Goal: Task Accomplishment & Management: Use online tool/utility

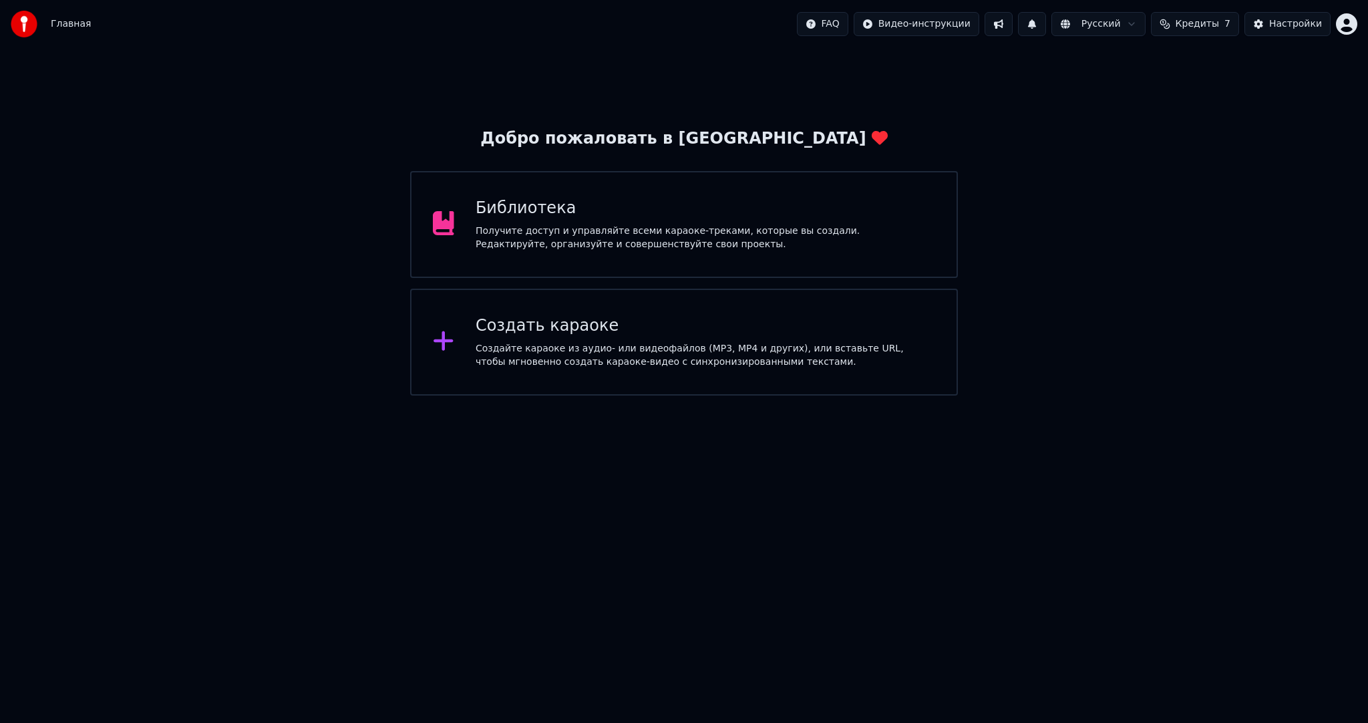
click at [522, 355] on div "Создайте караоке из аудио- или видеофайлов (MP3, MP4 и других), или вставьте UR…" at bounding box center [706, 355] width 460 height 27
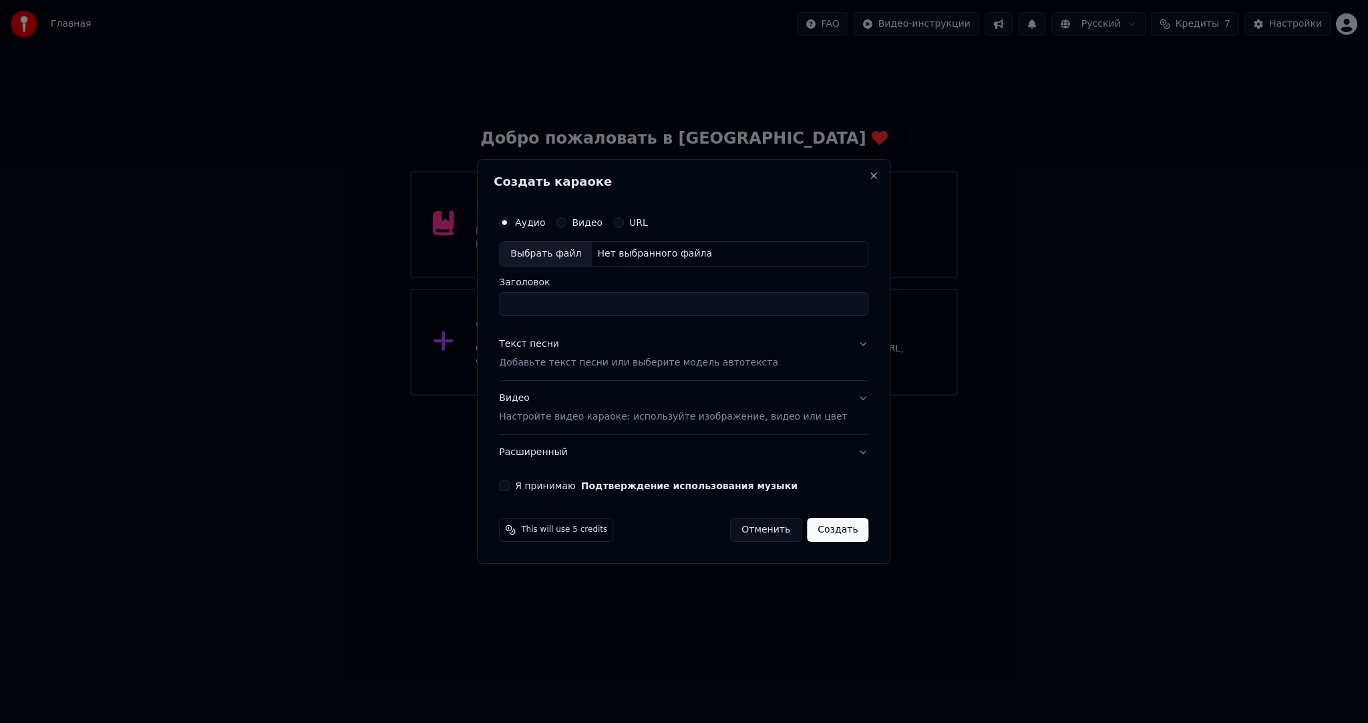
click at [553, 257] on div "Выбрать файл" at bounding box center [546, 254] width 92 height 24
type input "**********"
click at [575, 366] on p "Добавьте текст песни или выберите модель автотекста" at bounding box center [638, 362] width 279 height 13
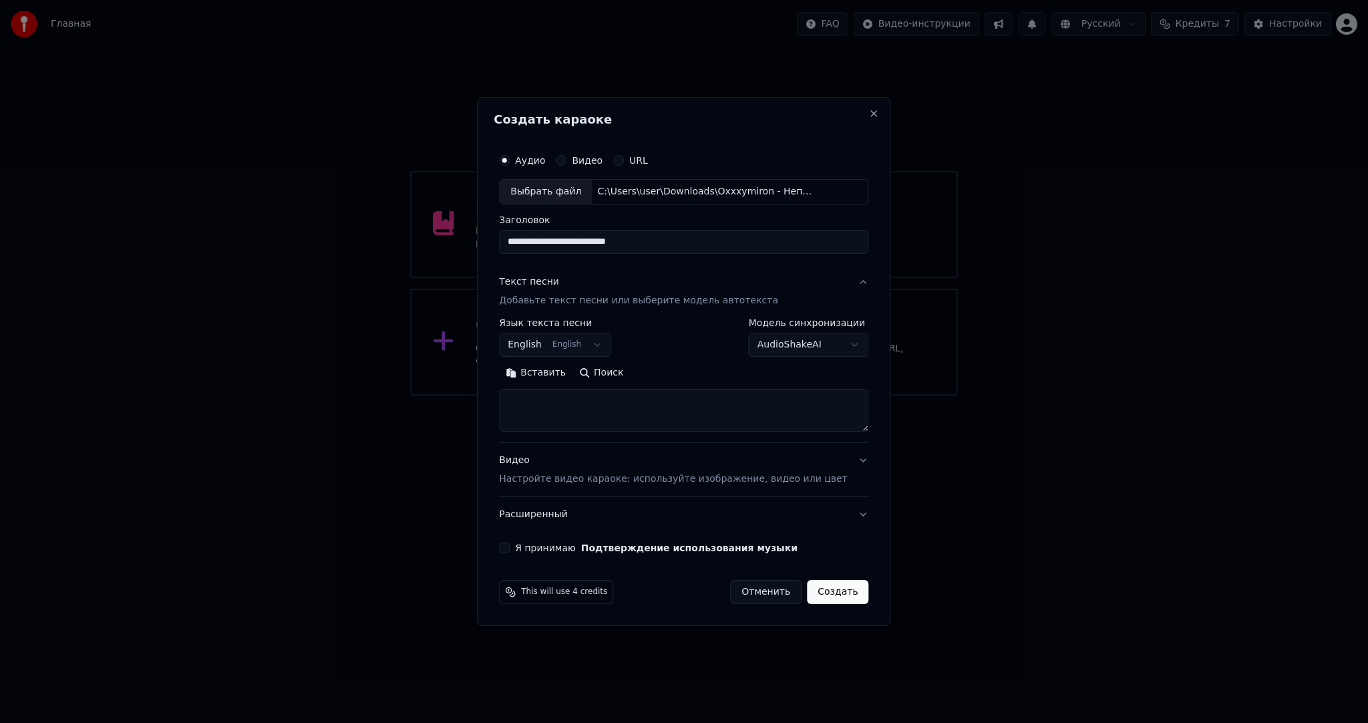
click at [547, 347] on body "**********" at bounding box center [684, 198] width 1368 height 396
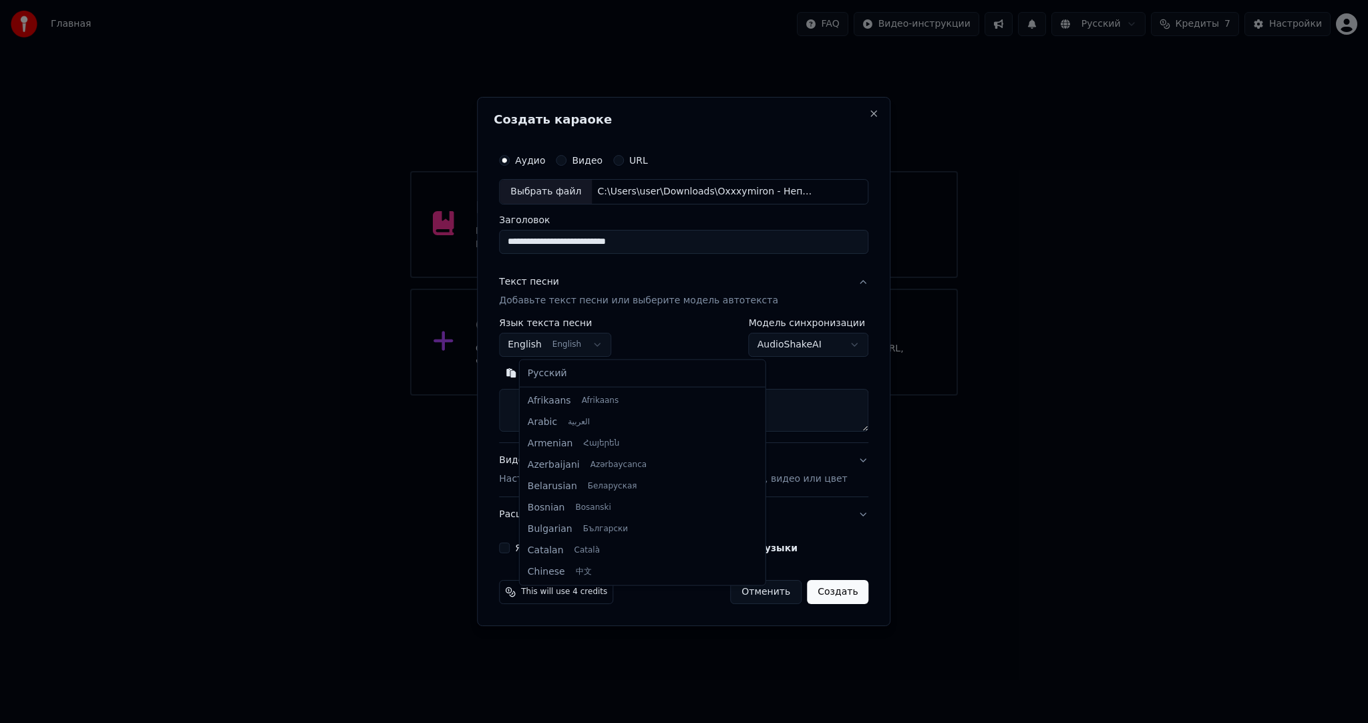
scroll to position [107, 0]
select select "**"
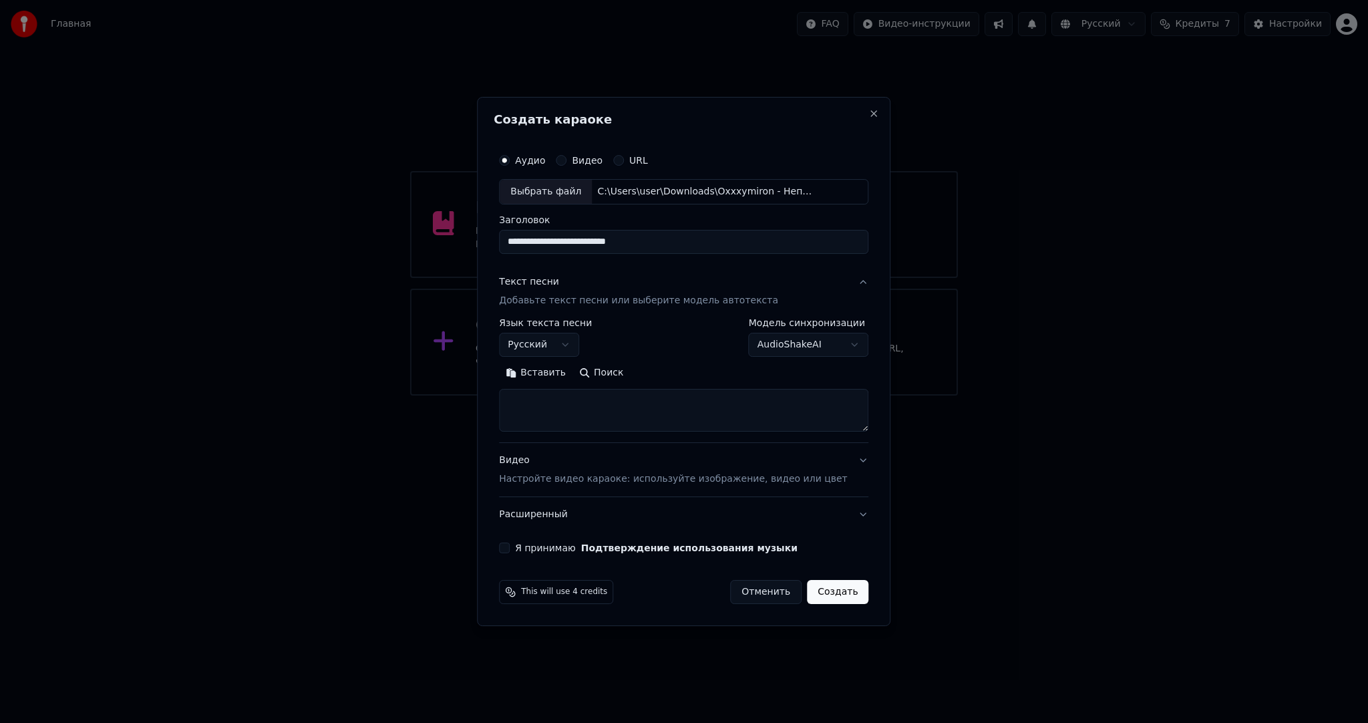
click at [552, 364] on button "Вставить" at bounding box center [535, 372] width 73 height 21
click at [510, 543] on button "Я принимаю Подтверждение использования музыки" at bounding box center [504, 548] width 11 height 11
click at [845, 591] on button "Создать" at bounding box center [837, 592] width 61 height 24
type textarea "**********"
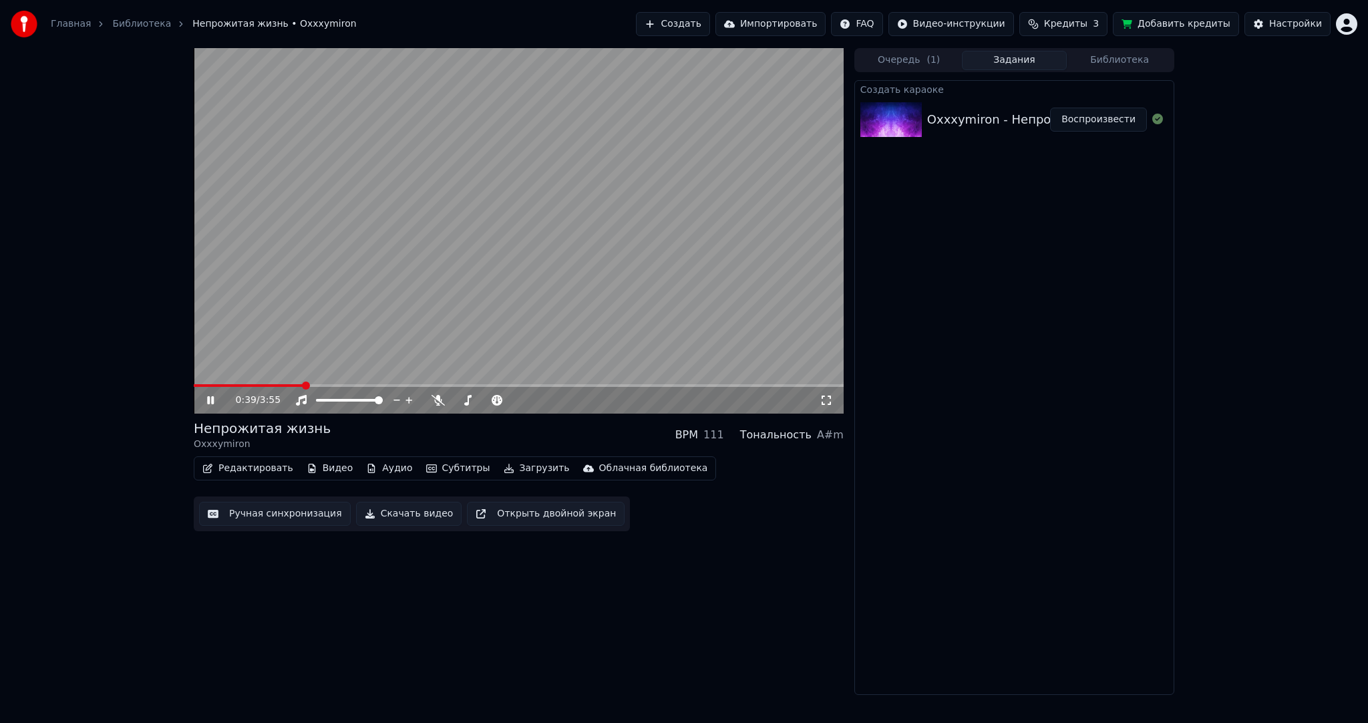
click at [451, 230] on video at bounding box center [519, 230] width 650 height 365
click at [428, 466] on button "Субтитры" at bounding box center [458, 468] width 75 height 19
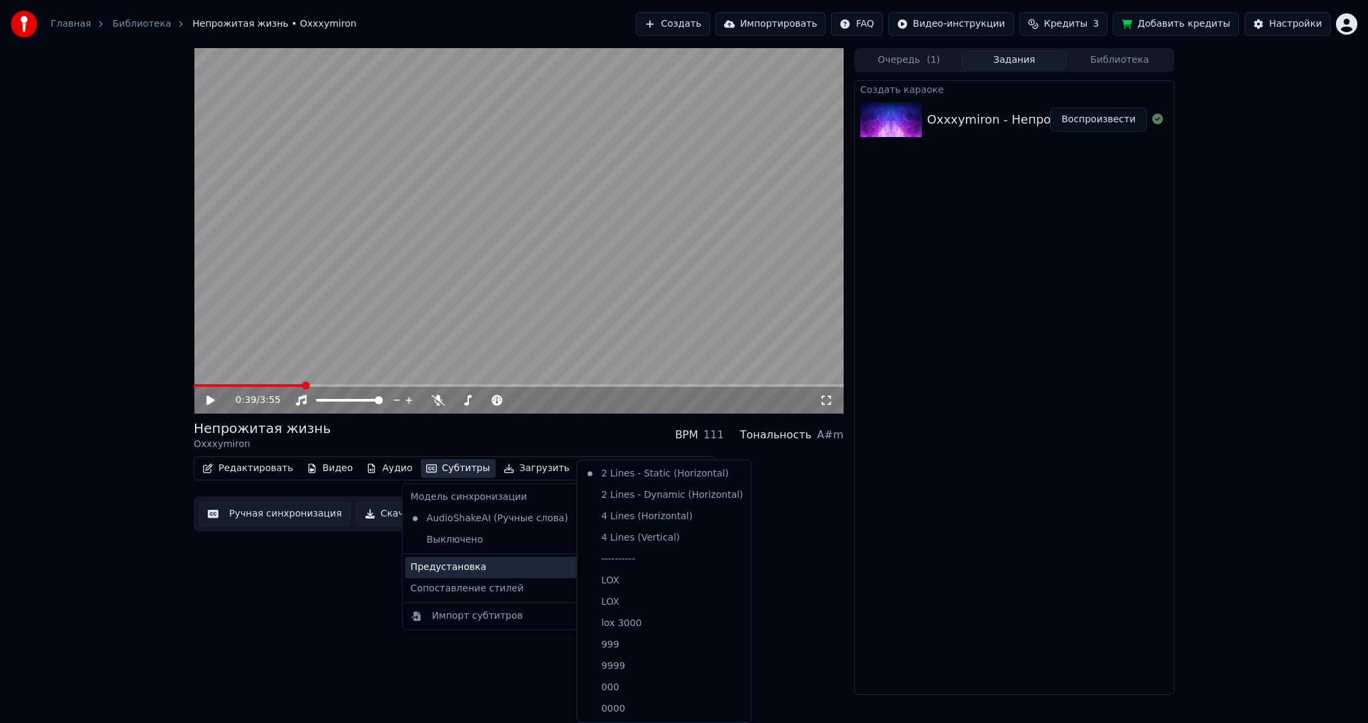
click at [478, 561] on div "Предустановка" at bounding box center [500, 567] width 188 height 21
click at [619, 561] on div "----------" at bounding box center [664, 559] width 168 height 21
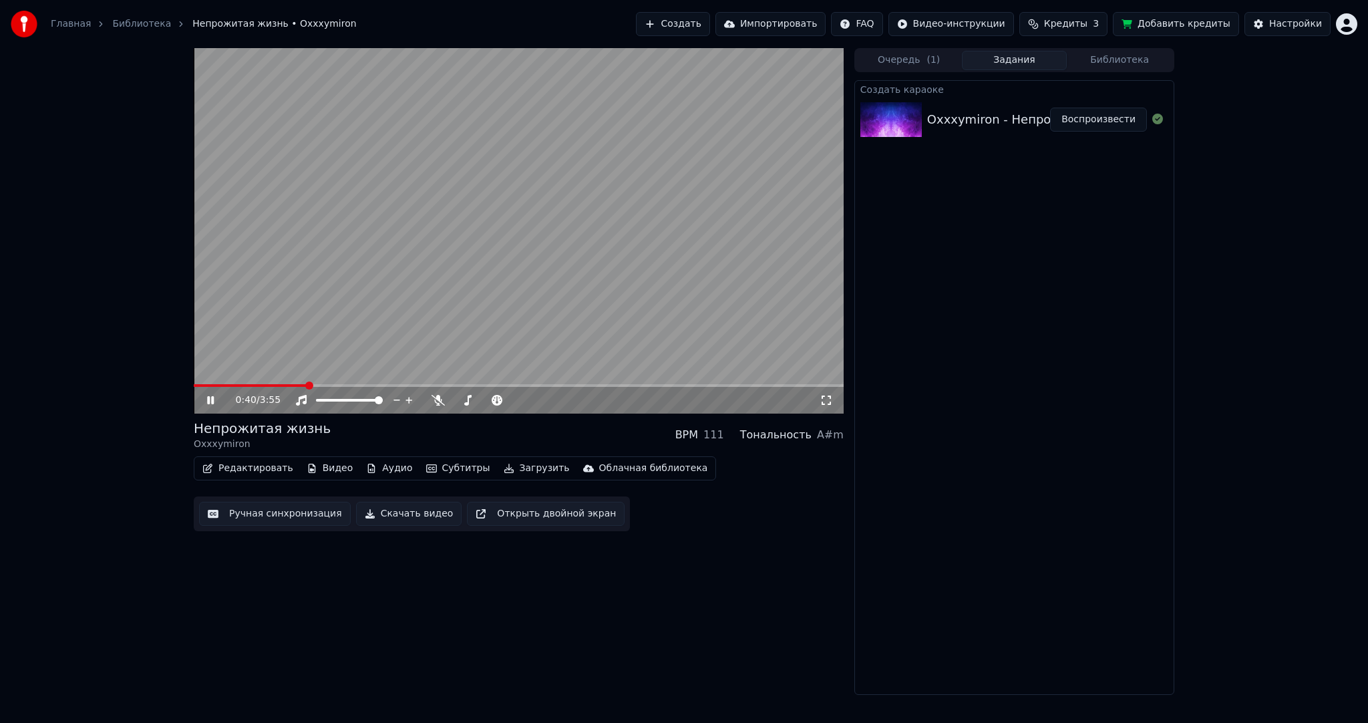
click at [282, 518] on button "Ручная синхронизация" at bounding box center [275, 514] width 152 height 24
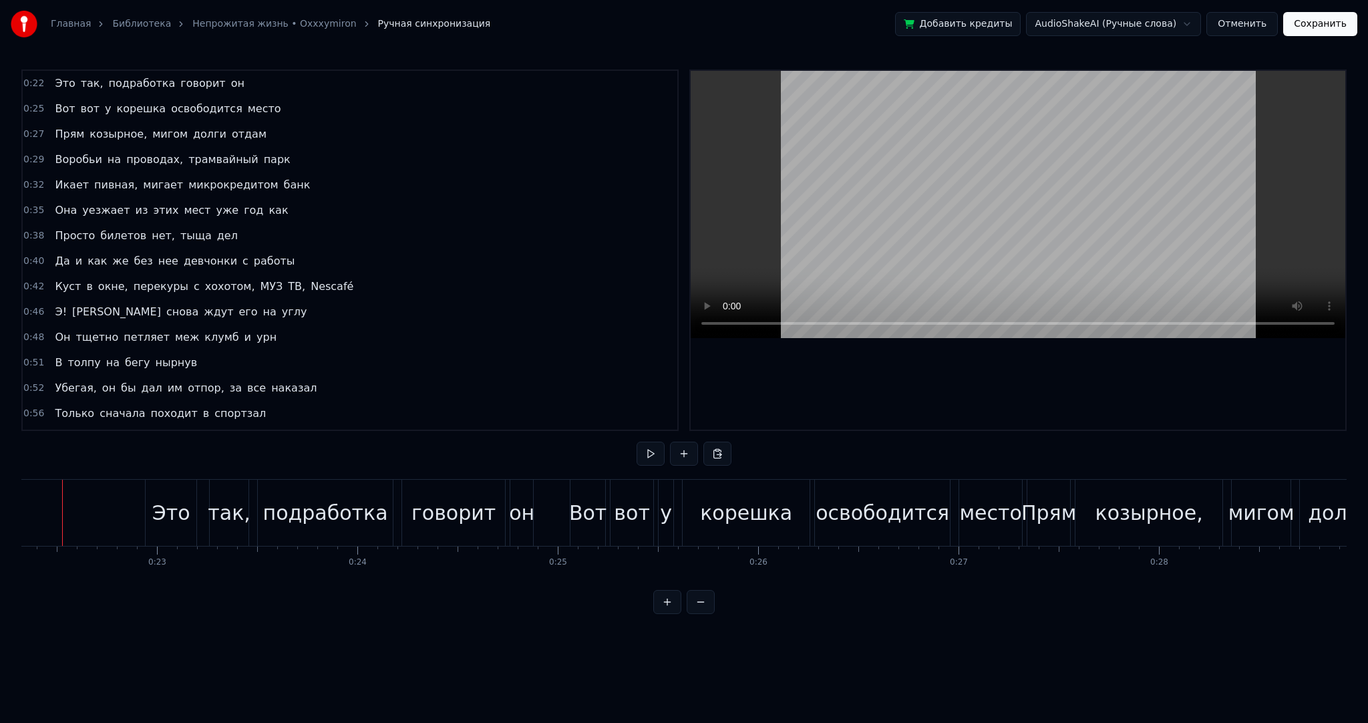
scroll to position [0, 4448]
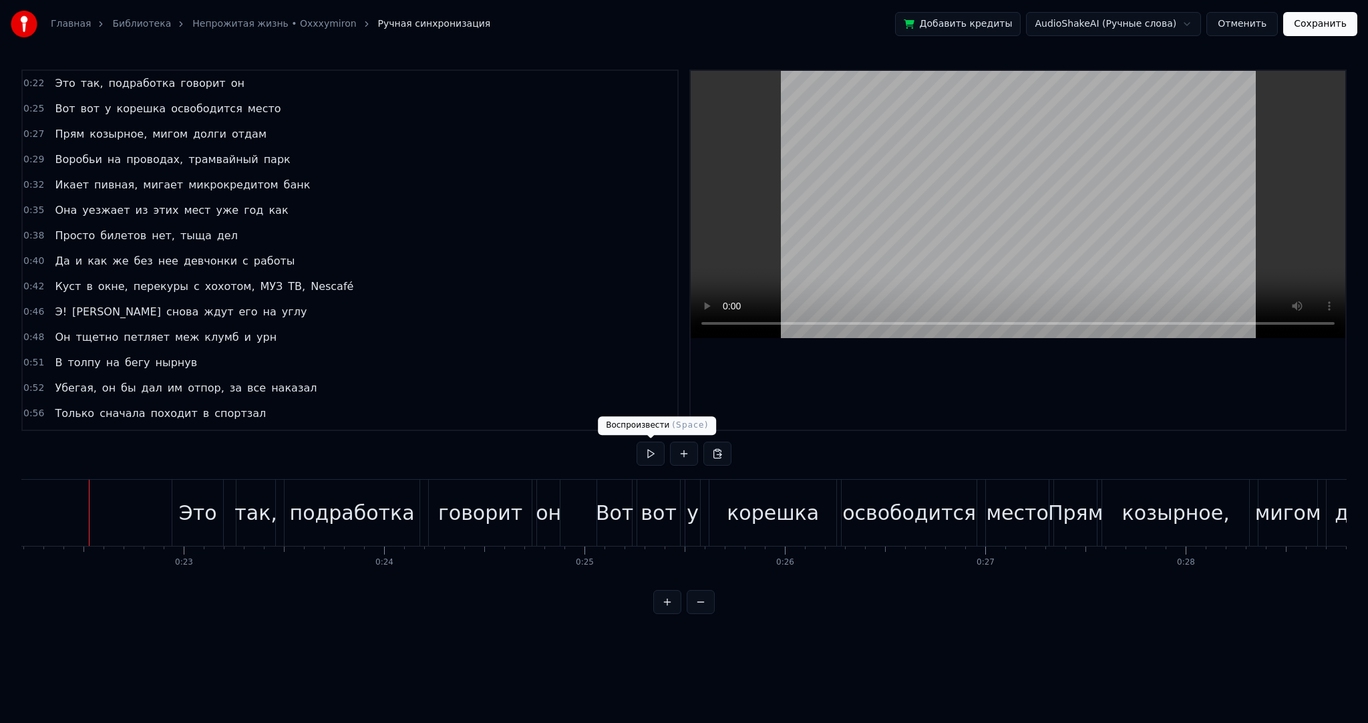
click at [646, 450] on button at bounding box center [651, 454] width 28 height 24
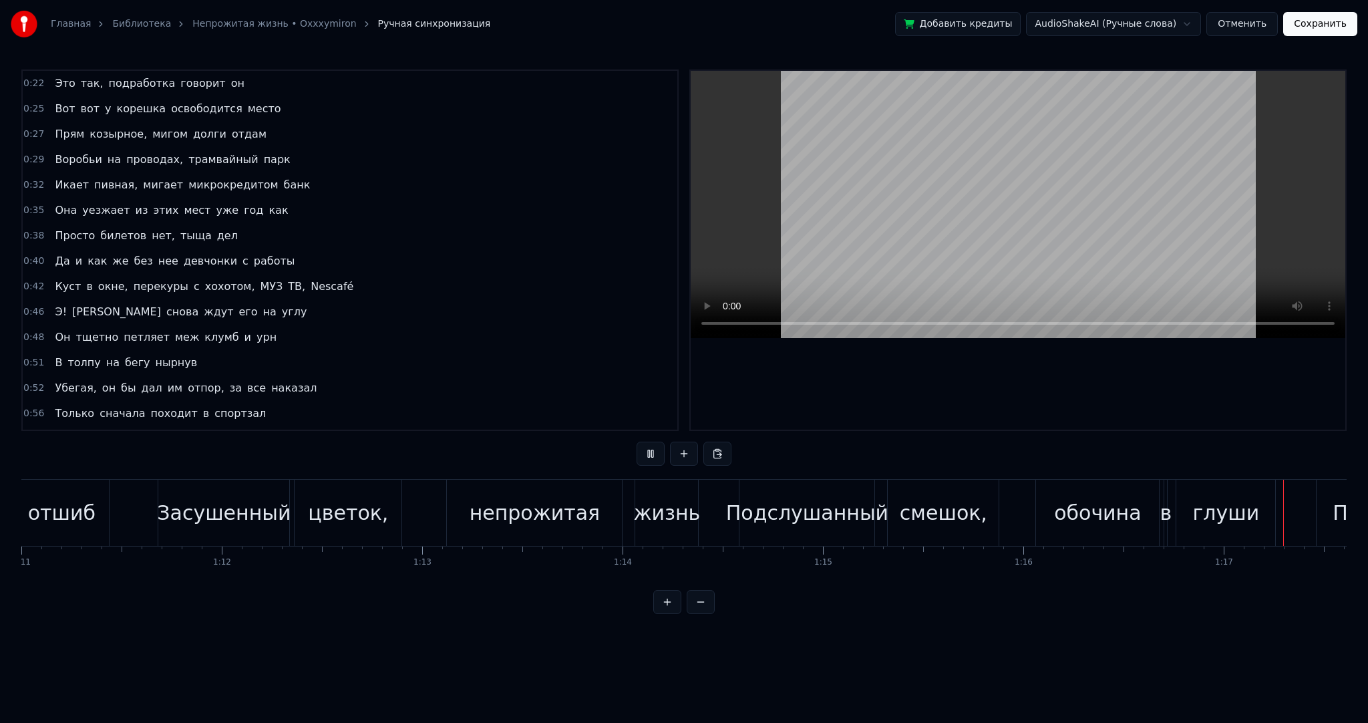
scroll to position [0, 15455]
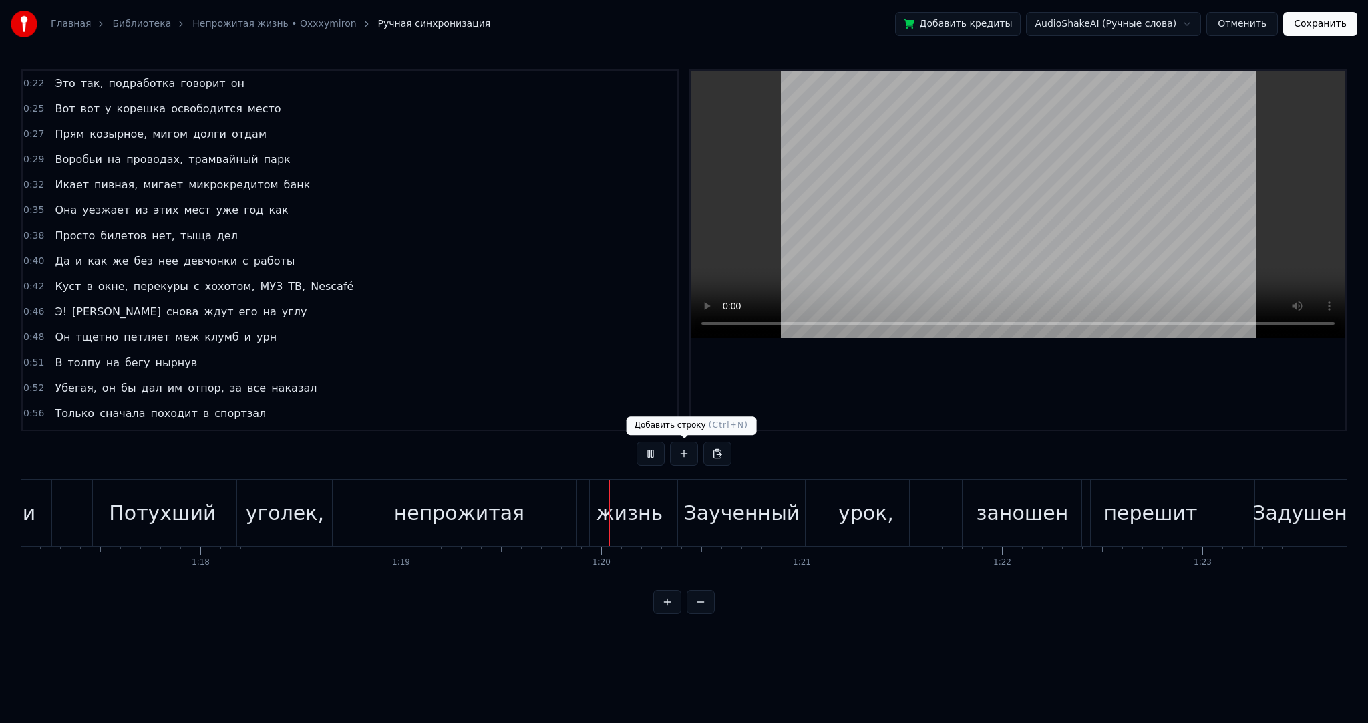
click at [784, 211] on video at bounding box center [1018, 204] width 655 height 267
click at [485, 502] on div "непрожитая" at bounding box center [459, 513] width 131 height 30
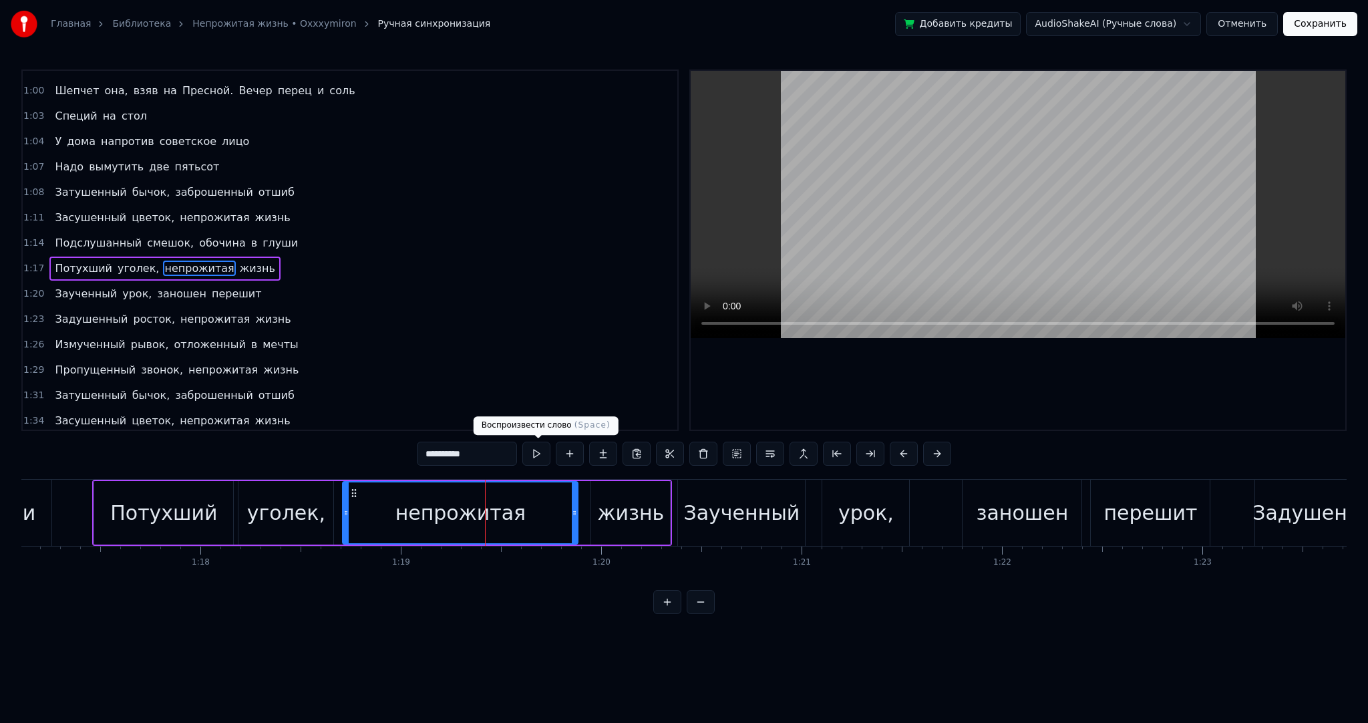
click at [536, 448] on button at bounding box center [536, 454] width 28 height 24
click at [447, 501] on div "непрожитая" at bounding box center [461, 513] width 131 height 30
drag, startPoint x: 345, startPoint y: 510, endPoint x: 418, endPoint y: 497, distance: 73.9
click at [418, 497] on div at bounding box center [419, 512] width 5 height 61
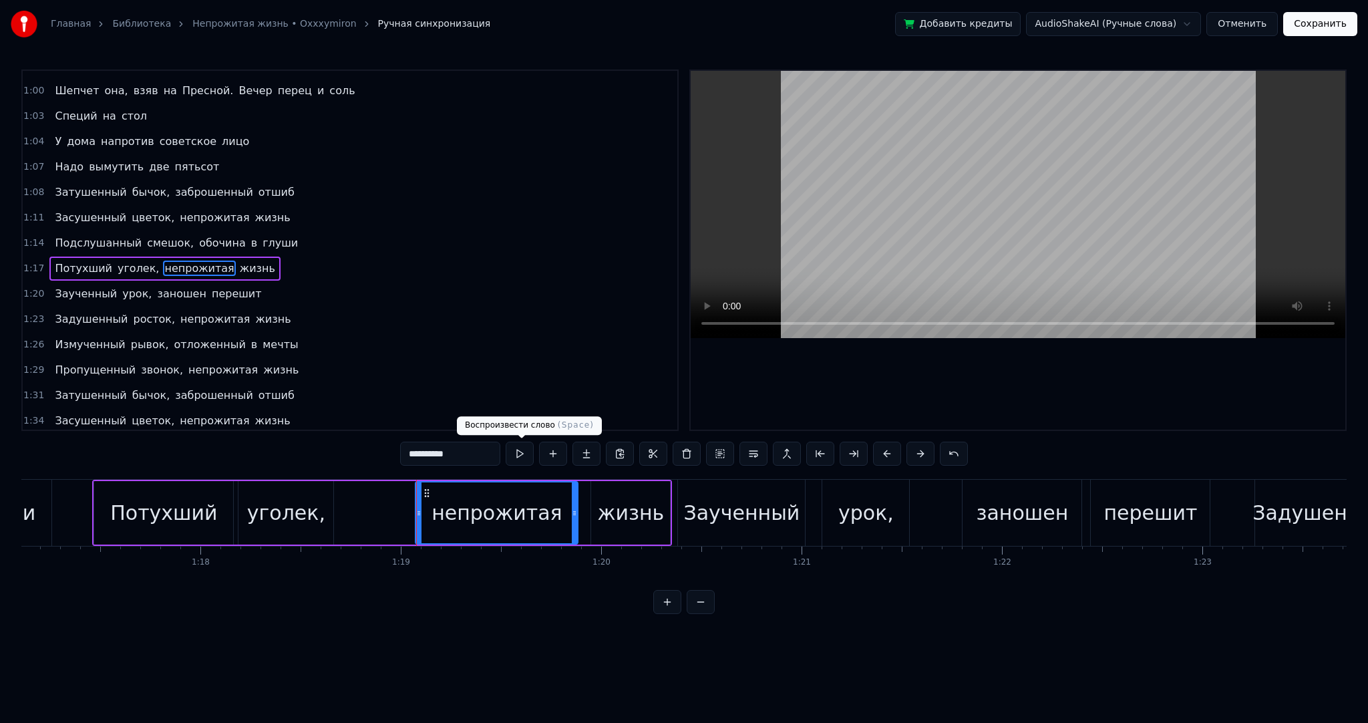
click at [526, 452] on button at bounding box center [520, 454] width 28 height 24
click at [639, 507] on div "жизнь" at bounding box center [631, 513] width 67 height 30
type input "*****"
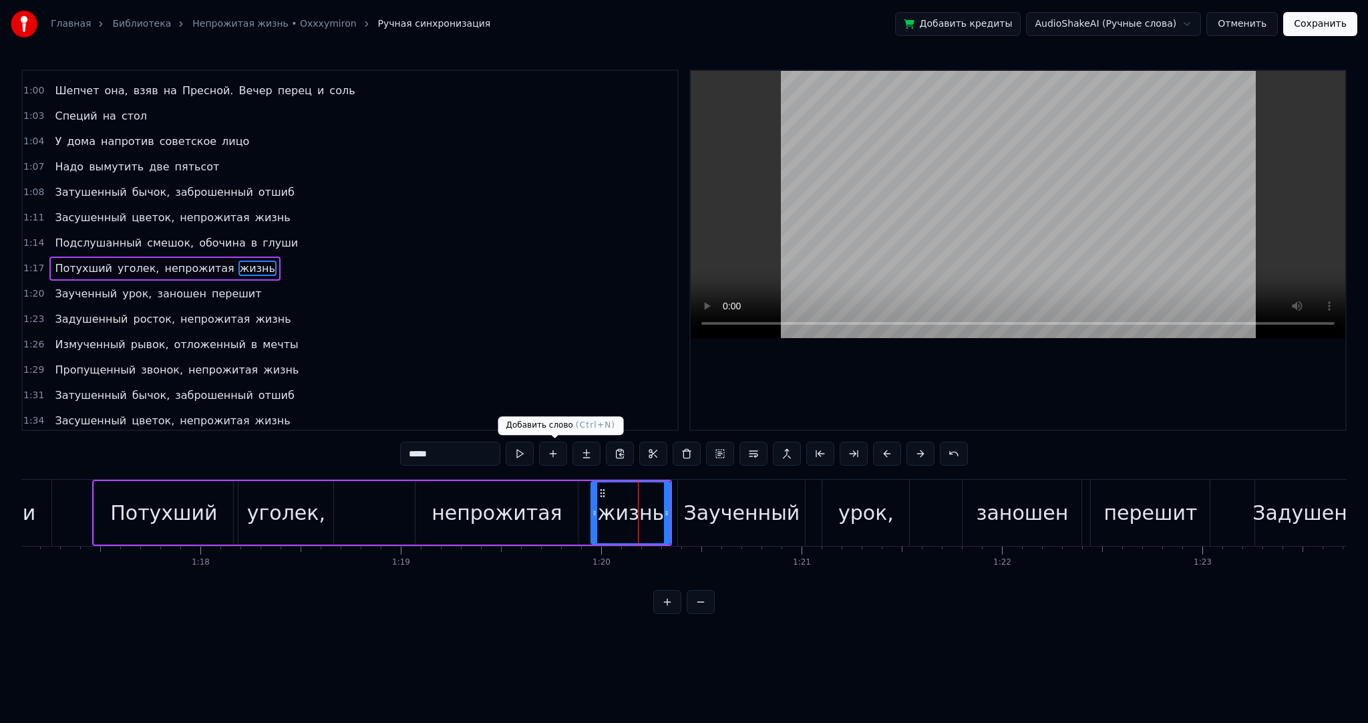
click at [526, 446] on button at bounding box center [520, 454] width 28 height 24
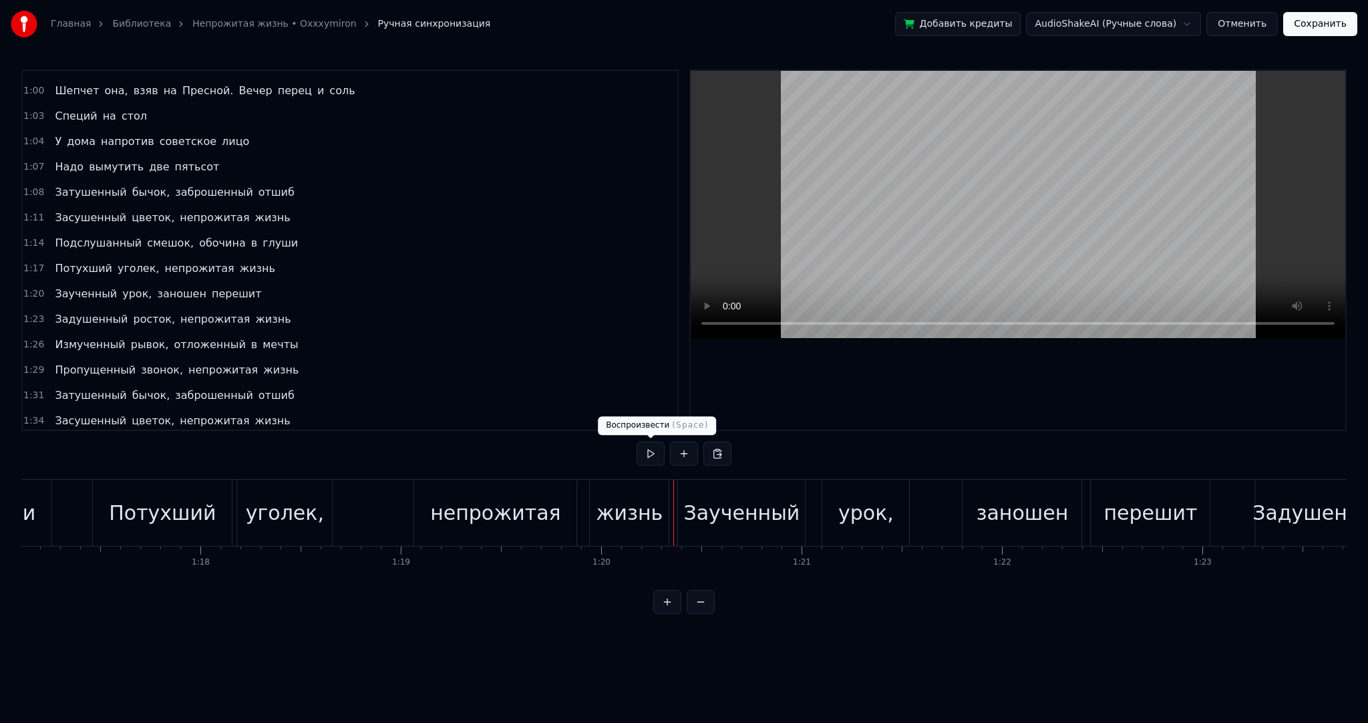
click at [643, 448] on button at bounding box center [651, 454] width 28 height 24
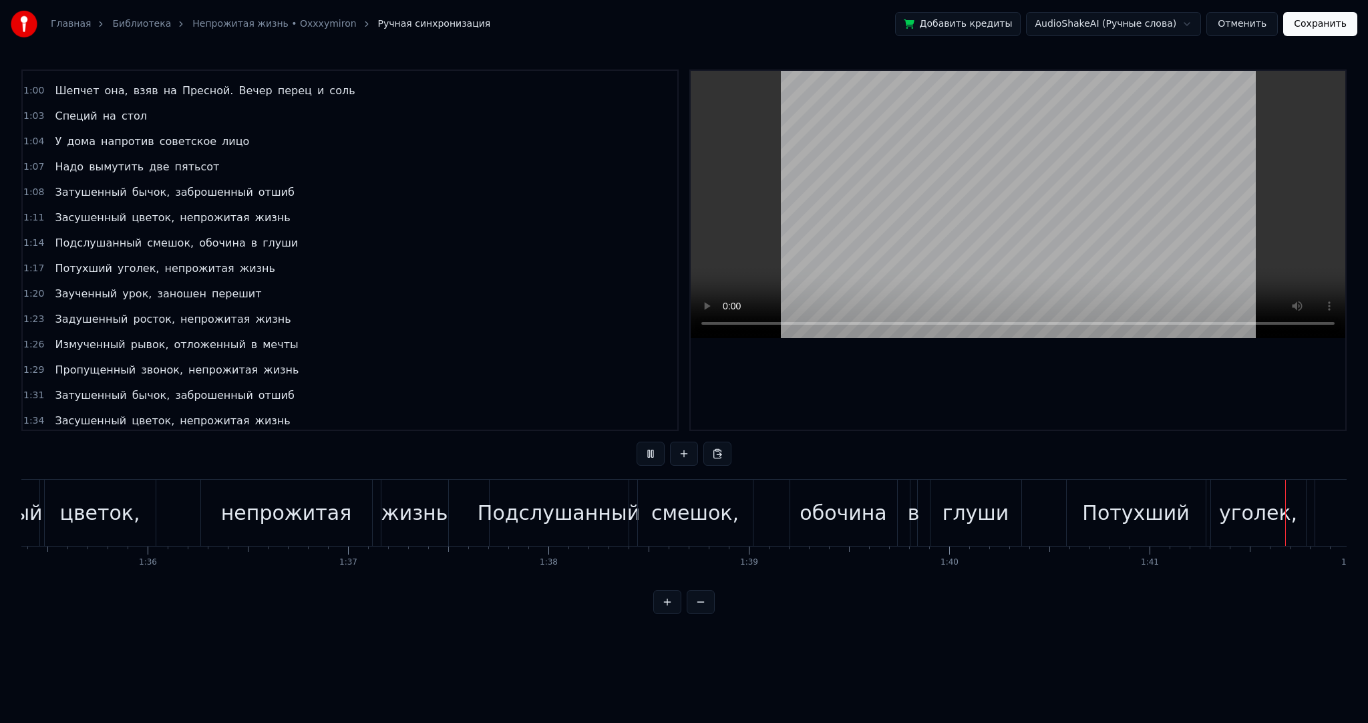
scroll to position [0, 20340]
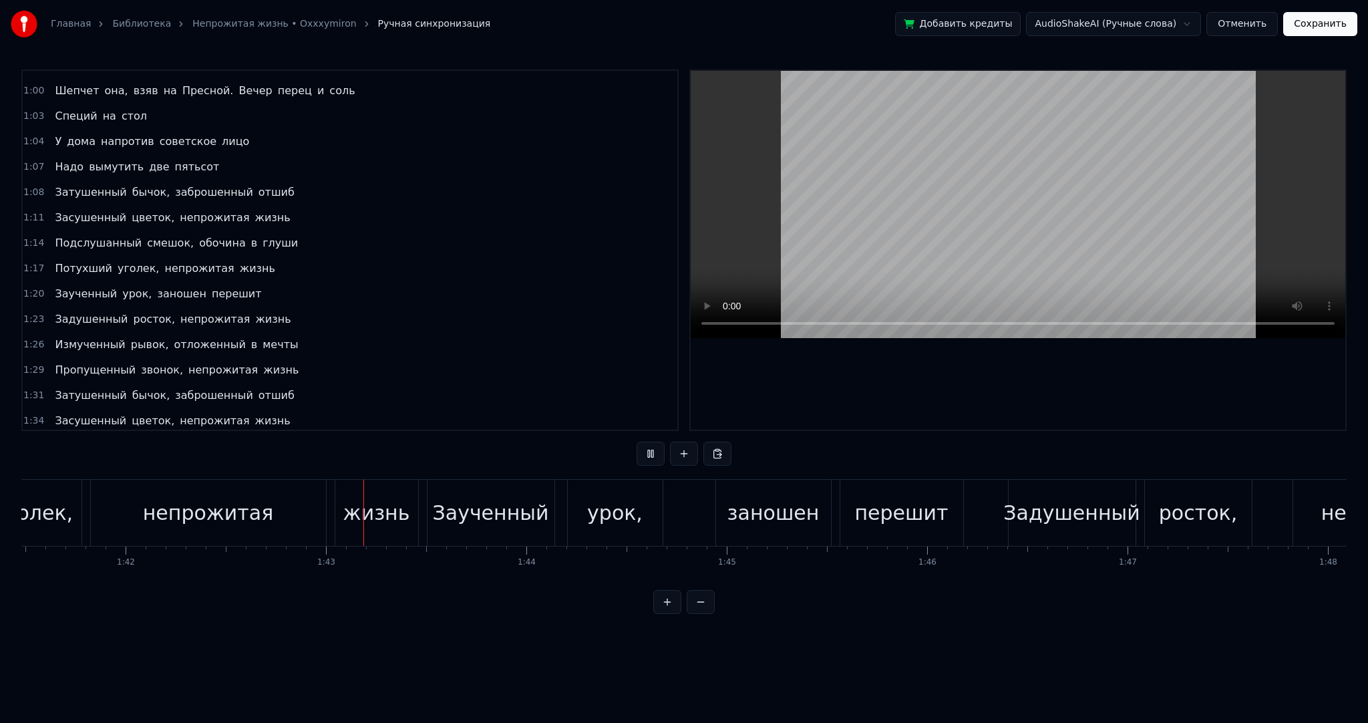
click at [909, 211] on video at bounding box center [1018, 204] width 655 height 267
click at [257, 521] on div "непрожитая" at bounding box center [208, 513] width 131 height 30
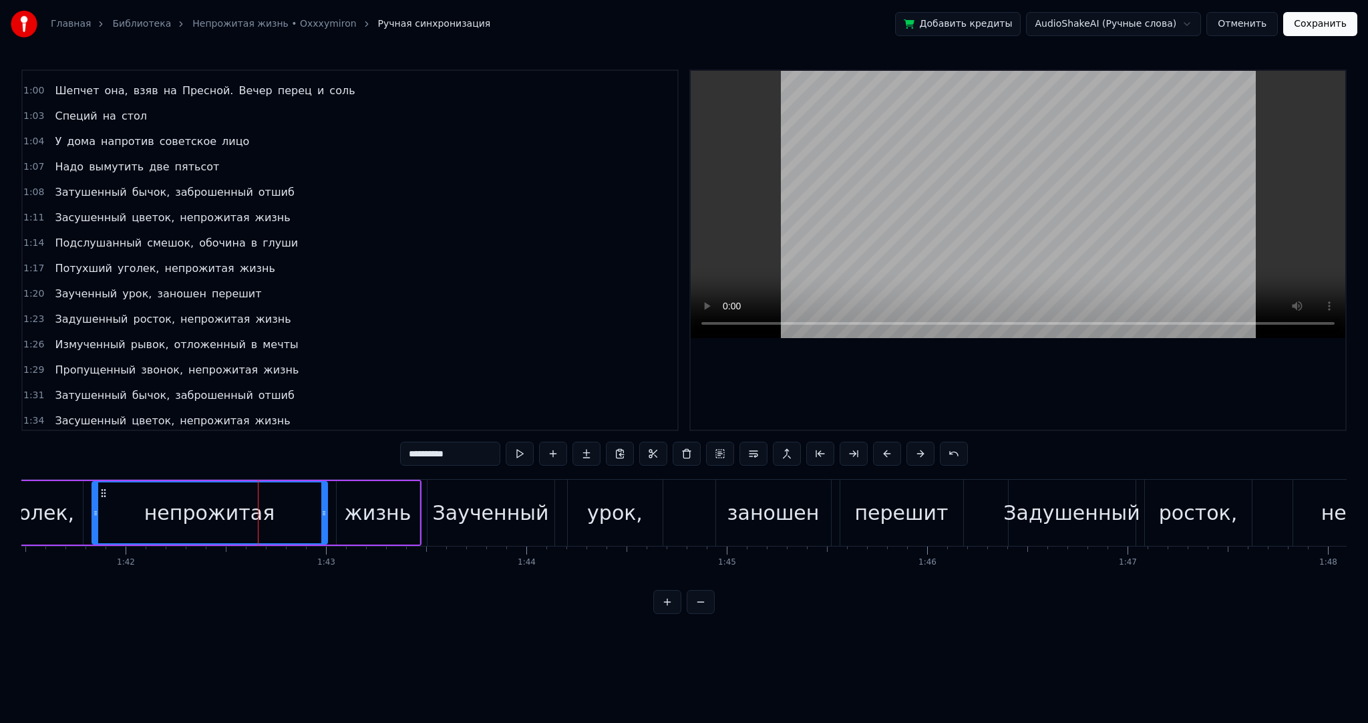
scroll to position [570, 0]
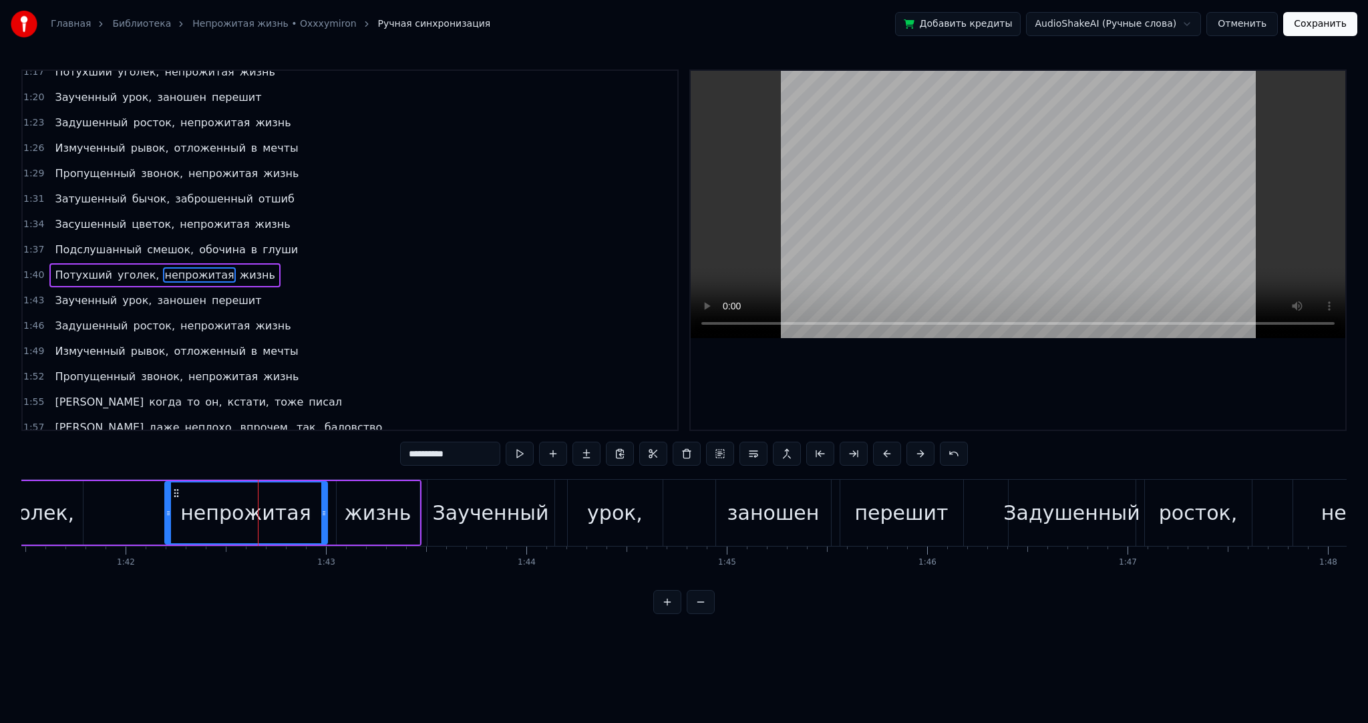
drag, startPoint x: 92, startPoint y: 513, endPoint x: 168, endPoint y: 516, distance: 75.5
click at [168, 516] on icon at bounding box center [168, 513] width 5 height 11
click at [523, 453] on button at bounding box center [520, 454] width 28 height 24
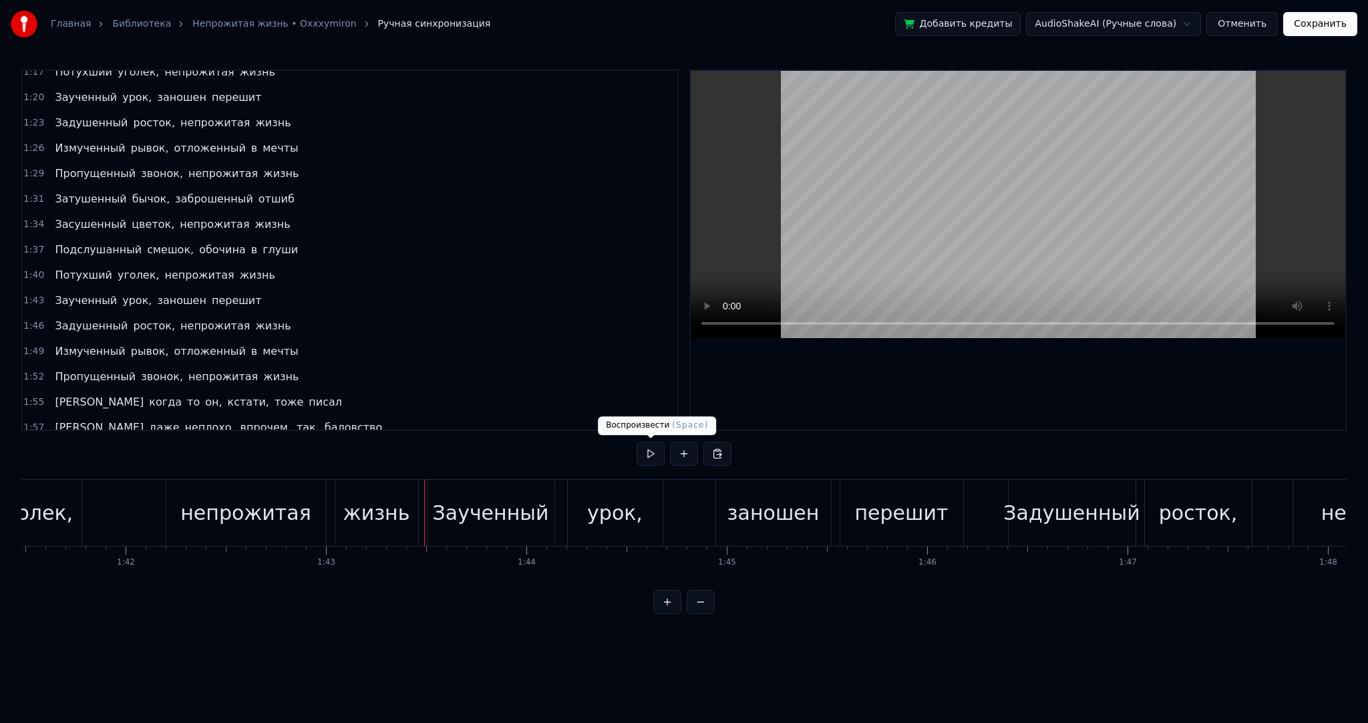
click at [637, 451] on div "0:22 Это так, подработка говорит он 0:25 Вот вот у корешка освободится место 0:…" at bounding box center [684, 341] width 1326 height 545
click at [641, 452] on button at bounding box center [651, 454] width 28 height 24
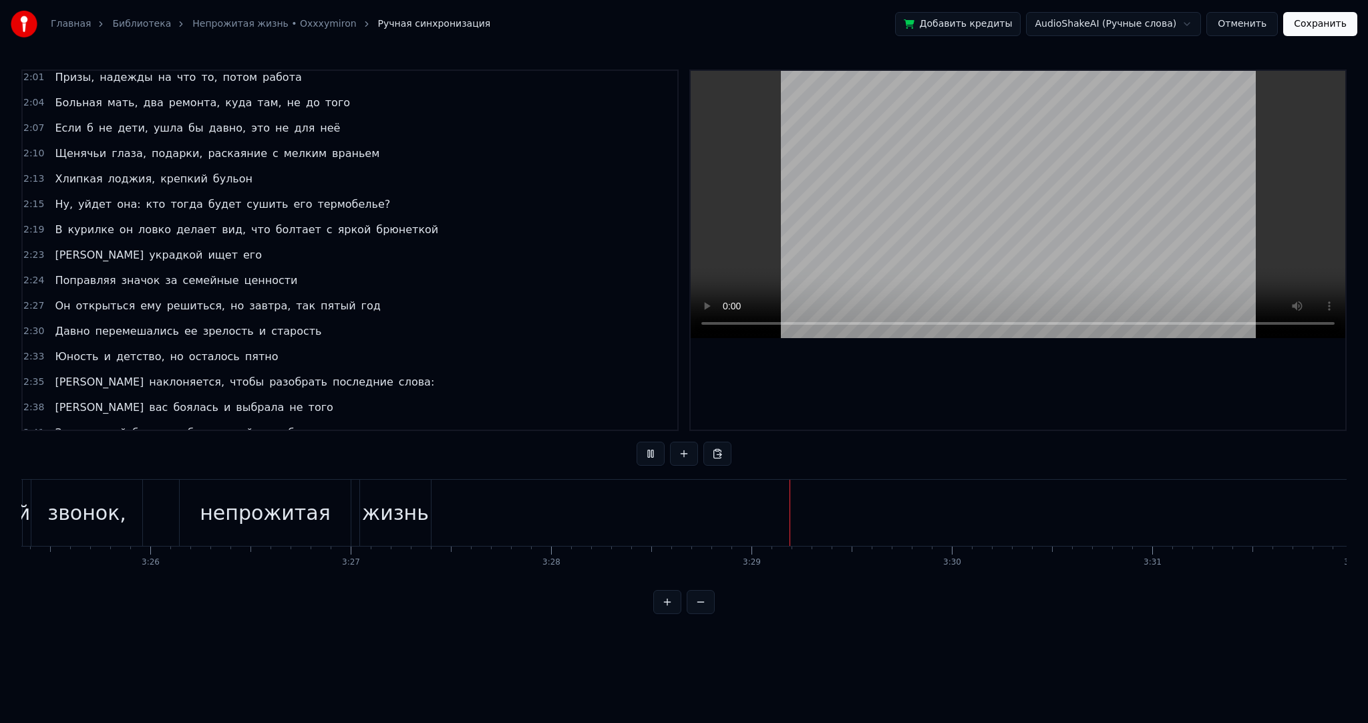
scroll to position [1312, 0]
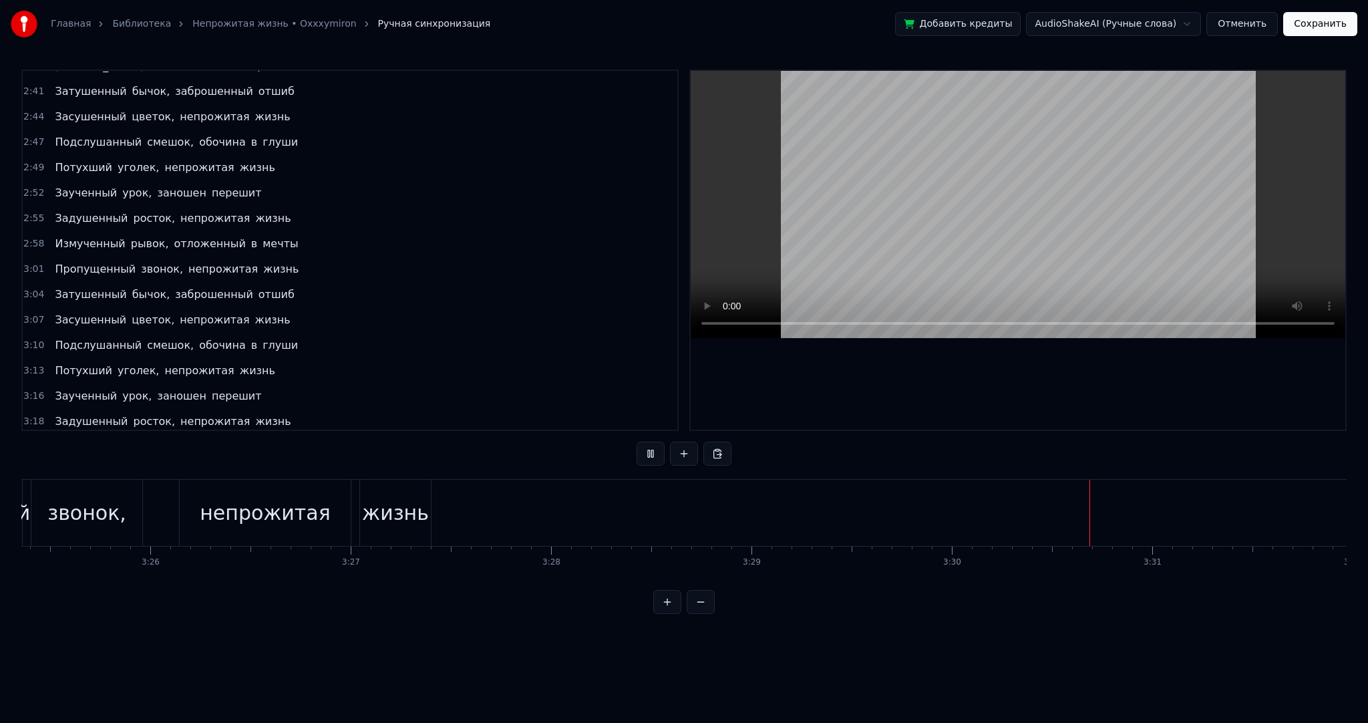
click at [1312, 24] on button "Сохранить" at bounding box center [1320, 24] width 74 height 24
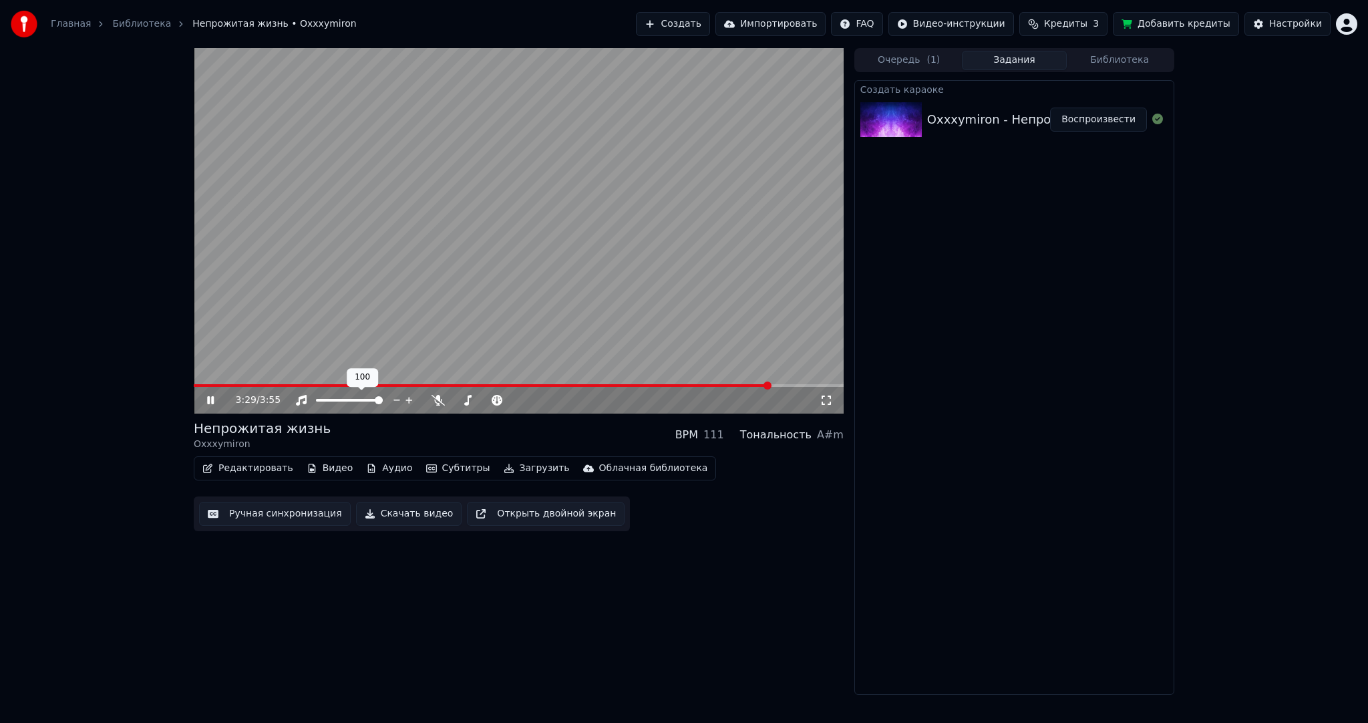
click at [327, 233] on video at bounding box center [519, 230] width 650 height 365
click at [709, 22] on button "Создать" at bounding box center [672, 24] width 73 height 24
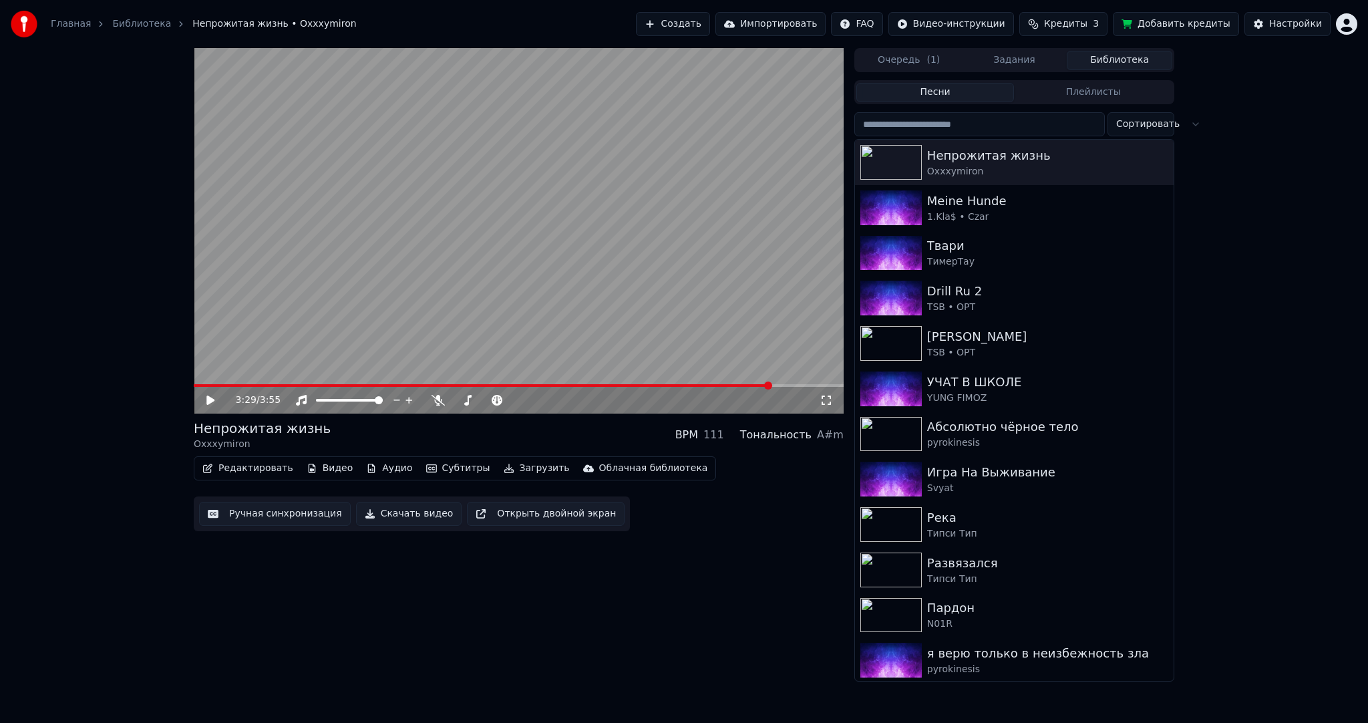
click at [1088, 51] on button "Библиотека" at bounding box center [1120, 60] width 106 height 19
click at [947, 116] on input "search" at bounding box center [980, 124] width 251 height 24
paste input "**********"
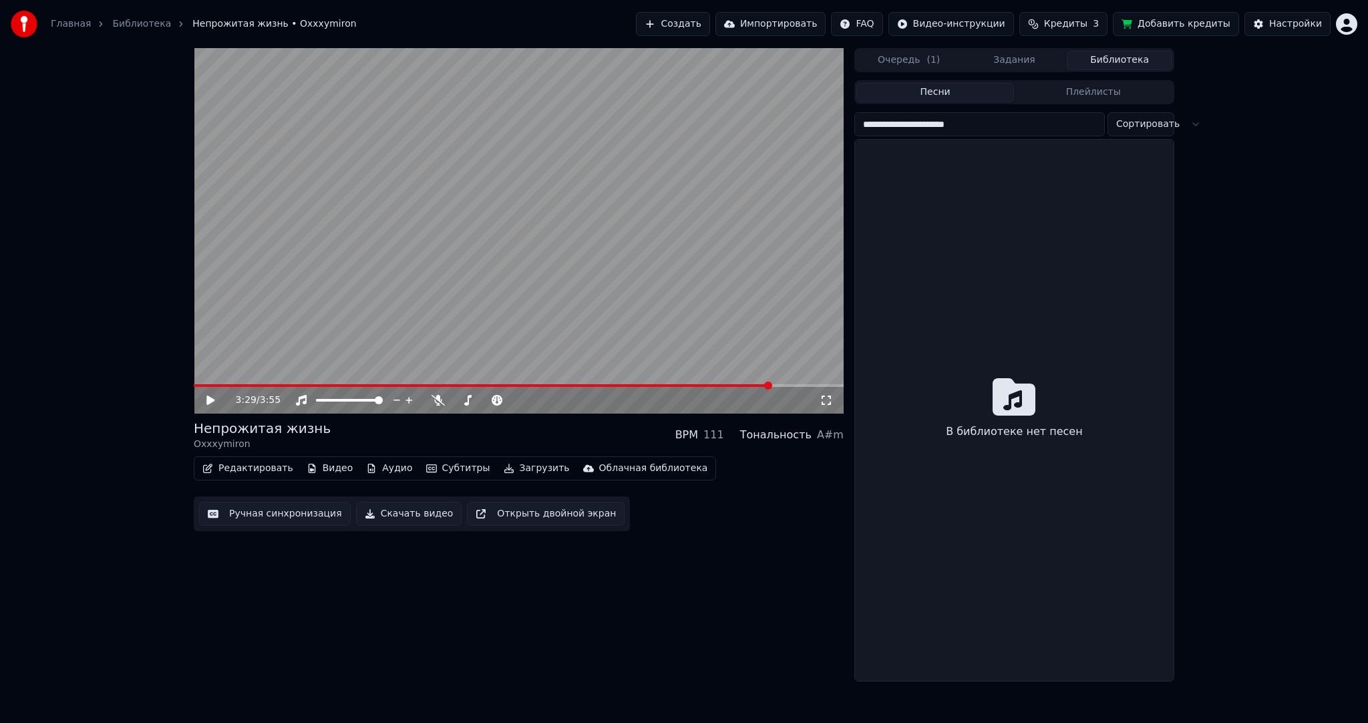
drag, startPoint x: 915, startPoint y: 124, endPoint x: 1020, endPoint y: 125, distance: 104.9
click at [1018, 125] on input "**********" at bounding box center [980, 124] width 251 height 24
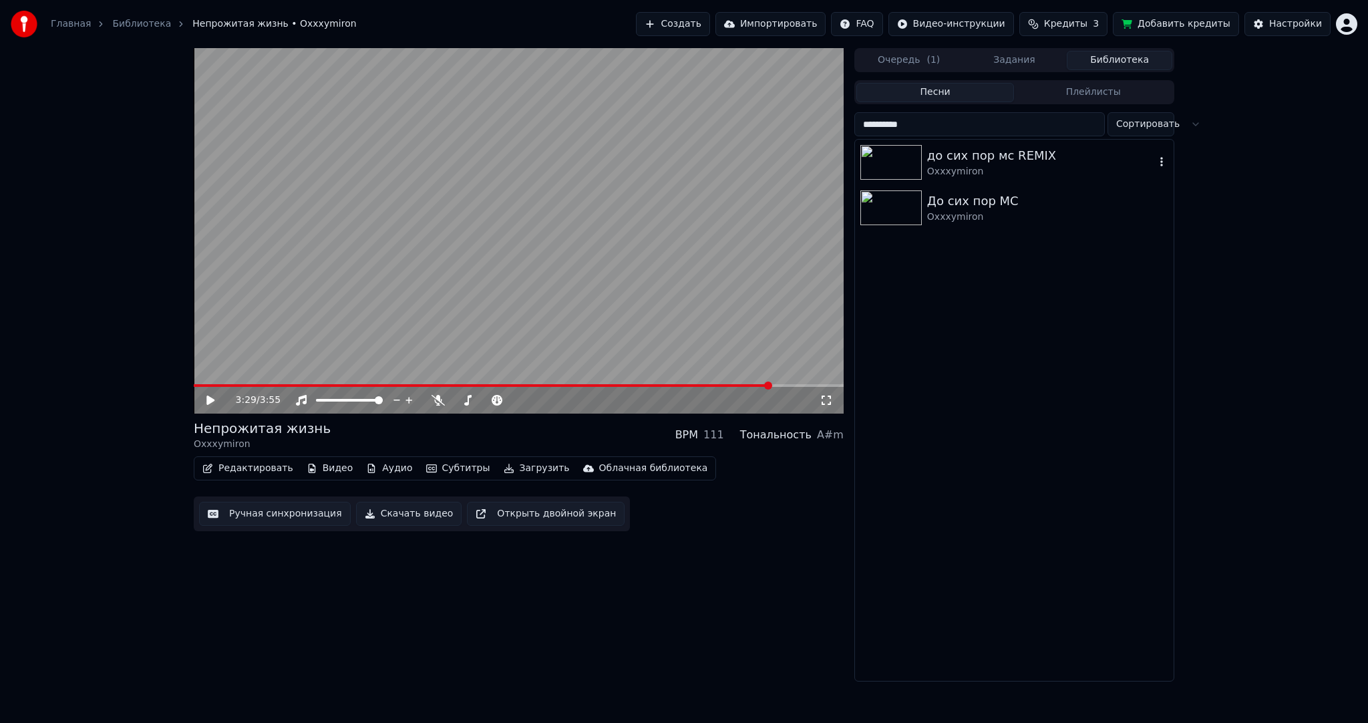
type input "**********"
click at [975, 176] on div "Oxxxymiron" at bounding box center [1041, 171] width 228 height 13
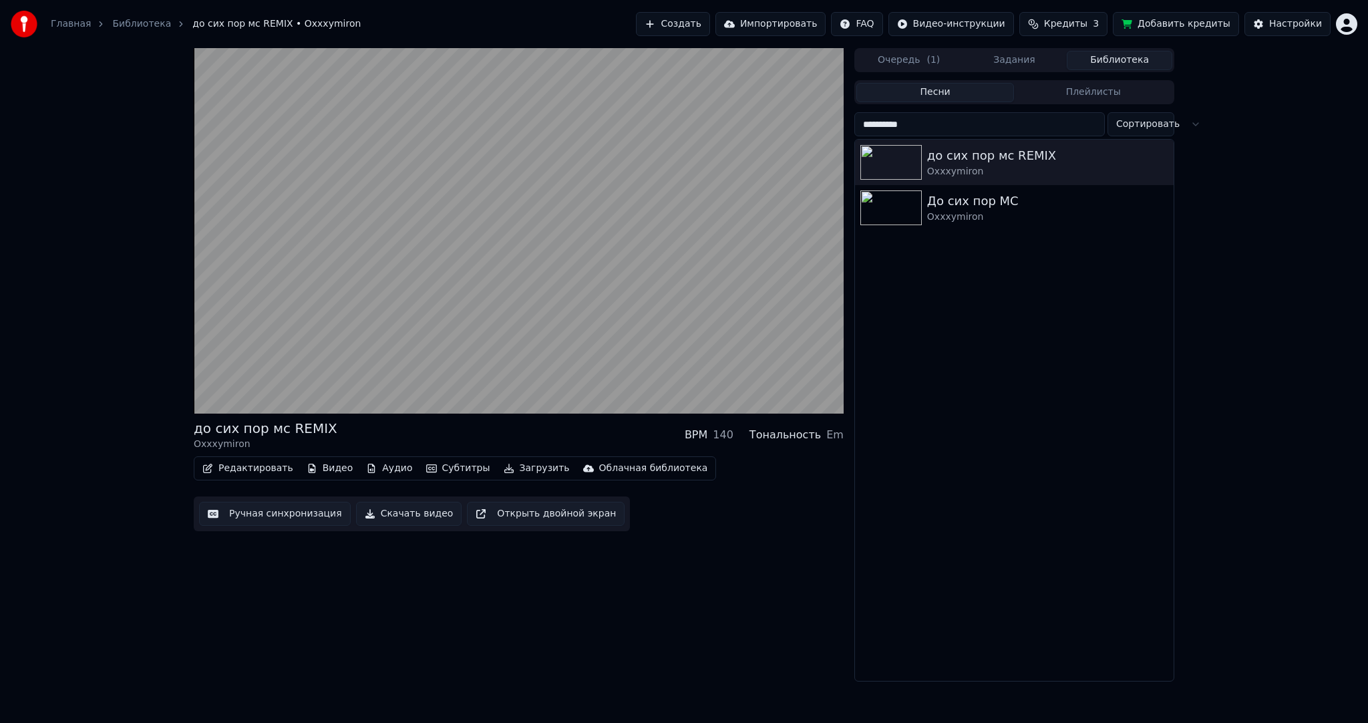
click at [433, 465] on button "Субтитры" at bounding box center [458, 468] width 75 height 19
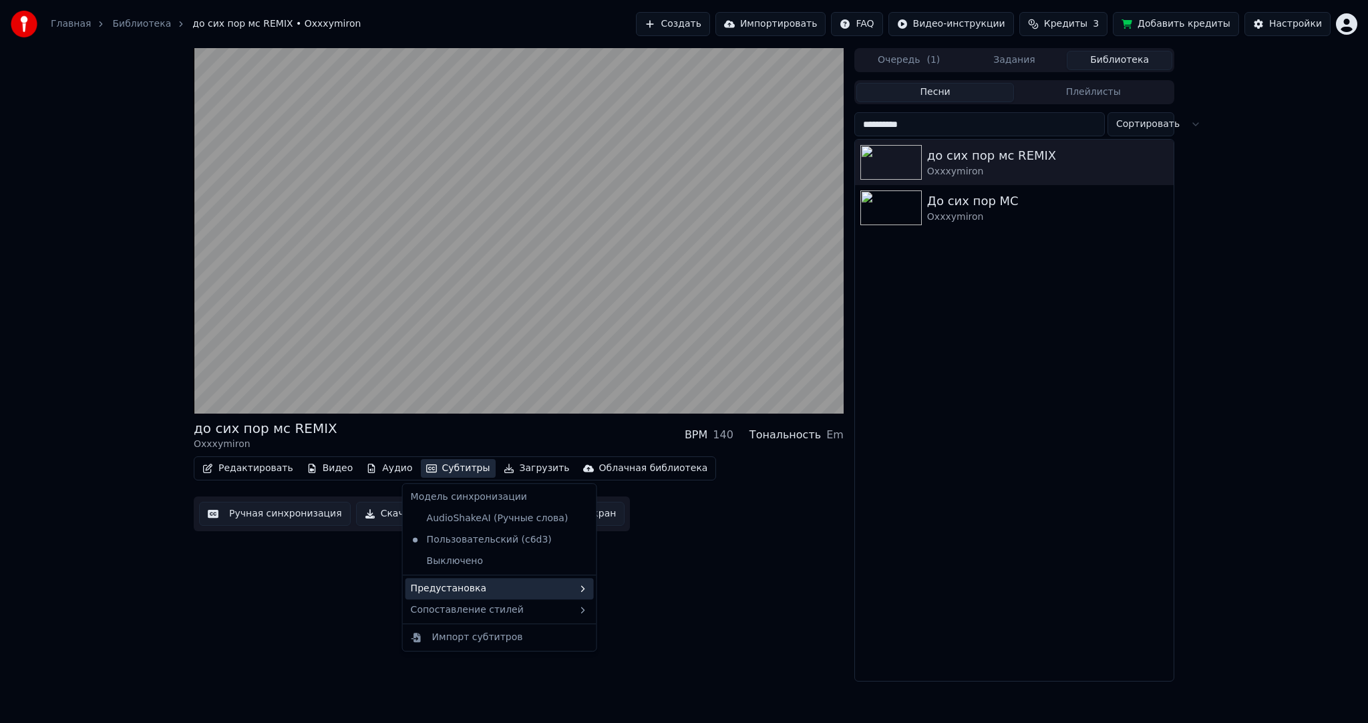
click at [490, 592] on div "Предустановка" at bounding box center [500, 588] width 188 height 21
click at [818, 545] on div "до сих пор мс REMIX Oxxxymiron BPM 140 Тональность Em Редактировать Видео Аудио…" at bounding box center [519, 364] width 650 height 633
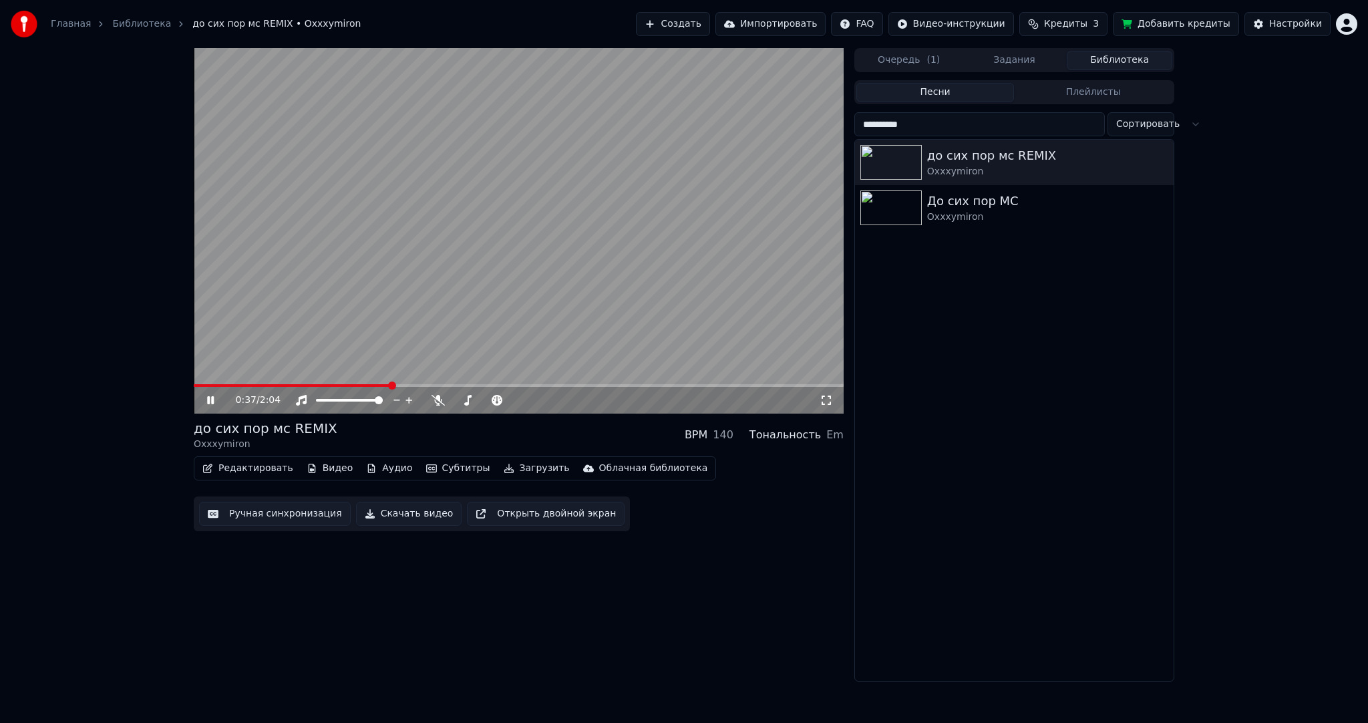
click at [949, 222] on div "Oxxxymiron" at bounding box center [1047, 216] width 241 height 13
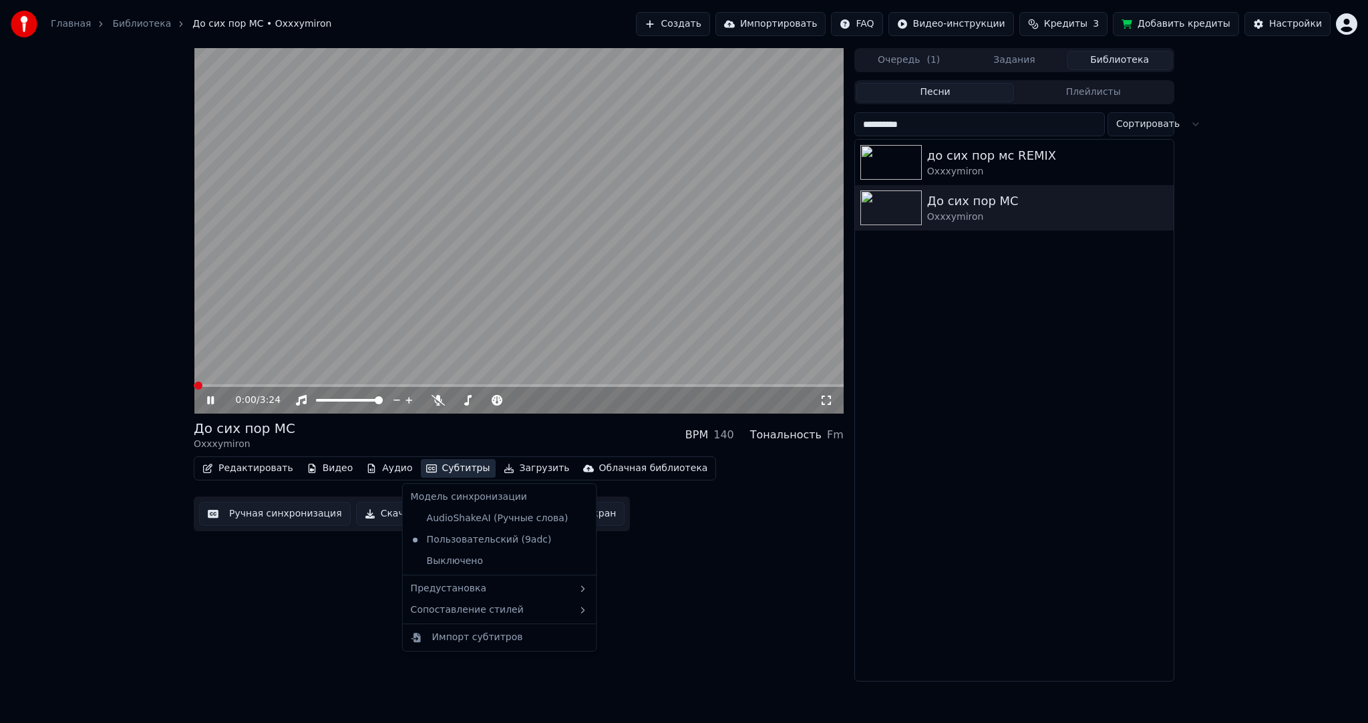
click at [444, 474] on button "Субтитры" at bounding box center [458, 468] width 75 height 19
click at [480, 581] on div "Предустановка" at bounding box center [500, 588] width 188 height 21
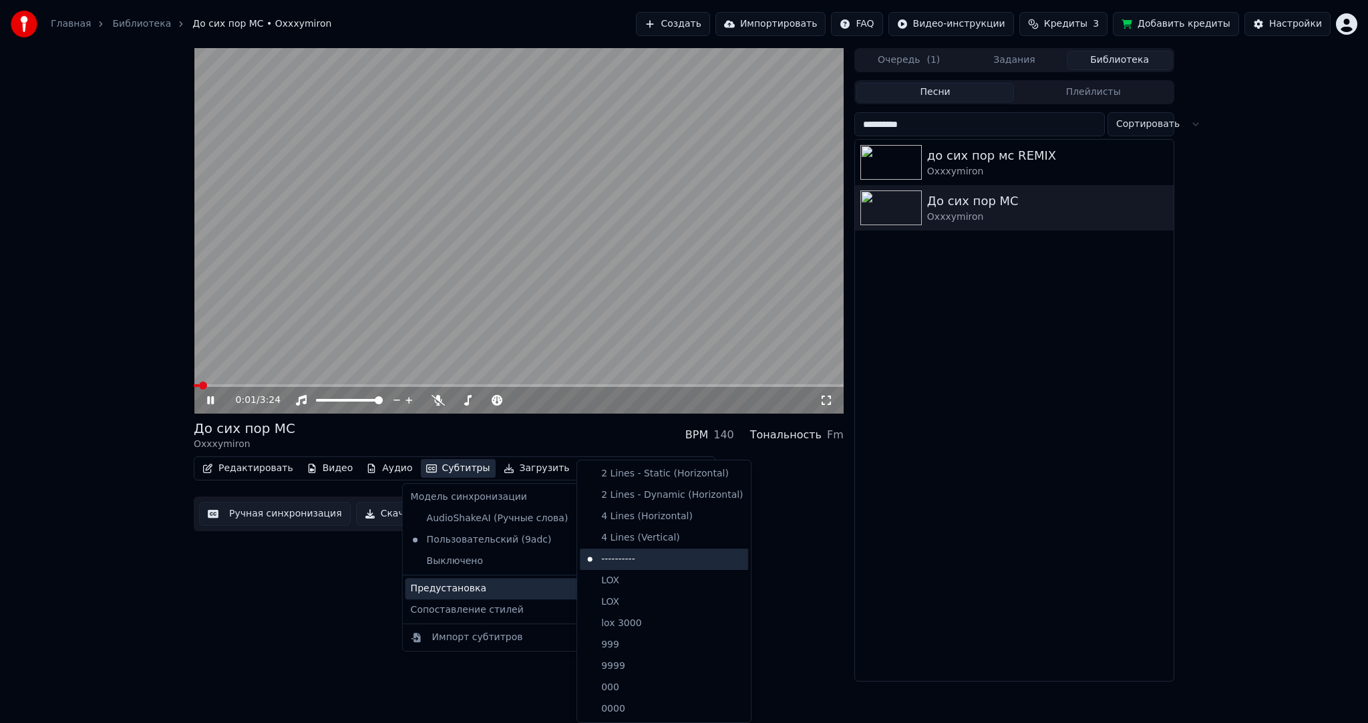
click at [619, 561] on div "----------" at bounding box center [664, 559] width 168 height 21
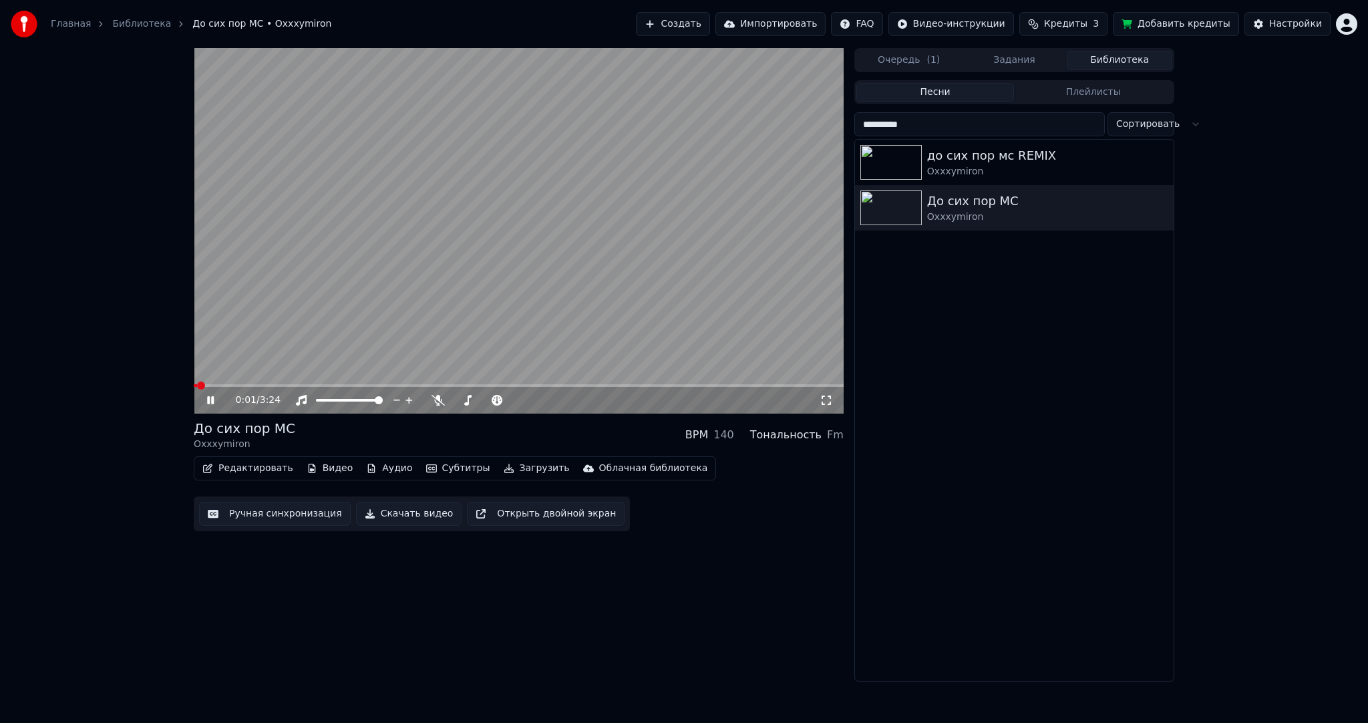
click at [194, 384] on span at bounding box center [195, 385] width 3 height 3
click at [550, 250] on video at bounding box center [519, 230] width 650 height 365
click at [1028, 62] on button "Задания" at bounding box center [1015, 60] width 106 height 19
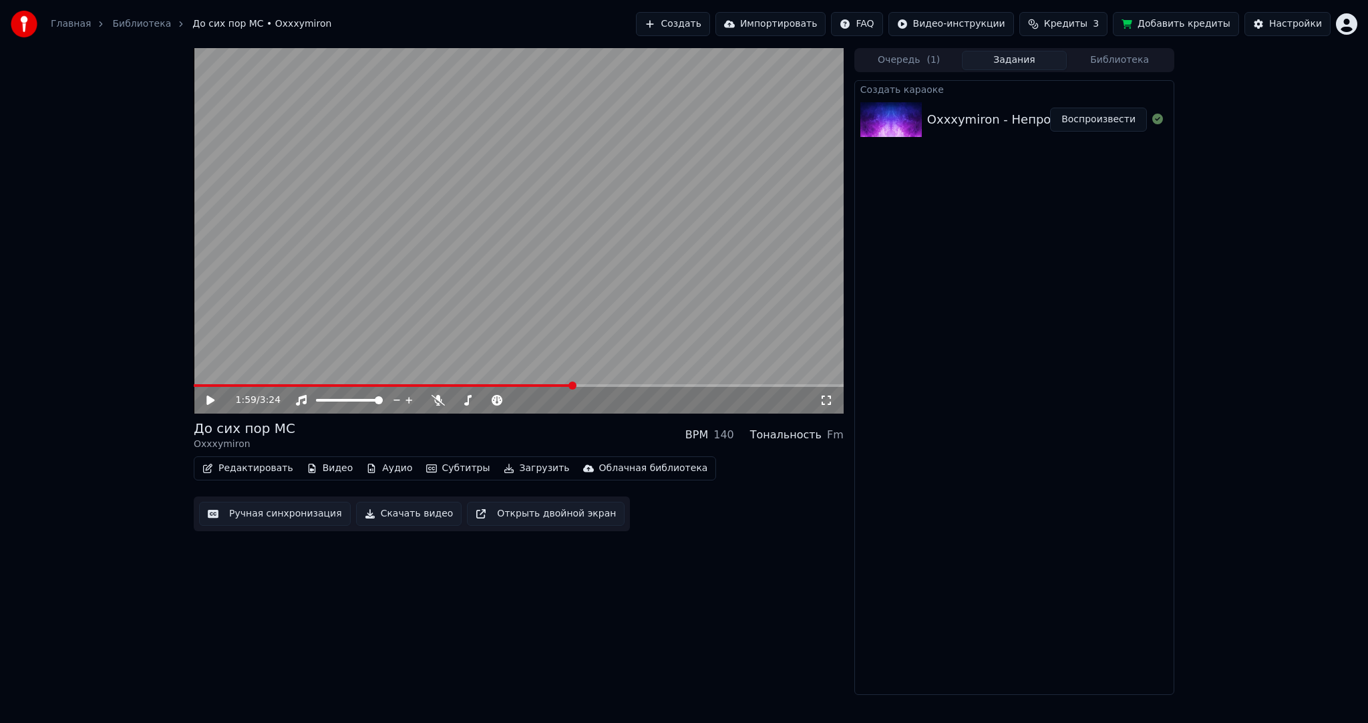
click at [710, 29] on button "Создать" at bounding box center [672, 24] width 73 height 24
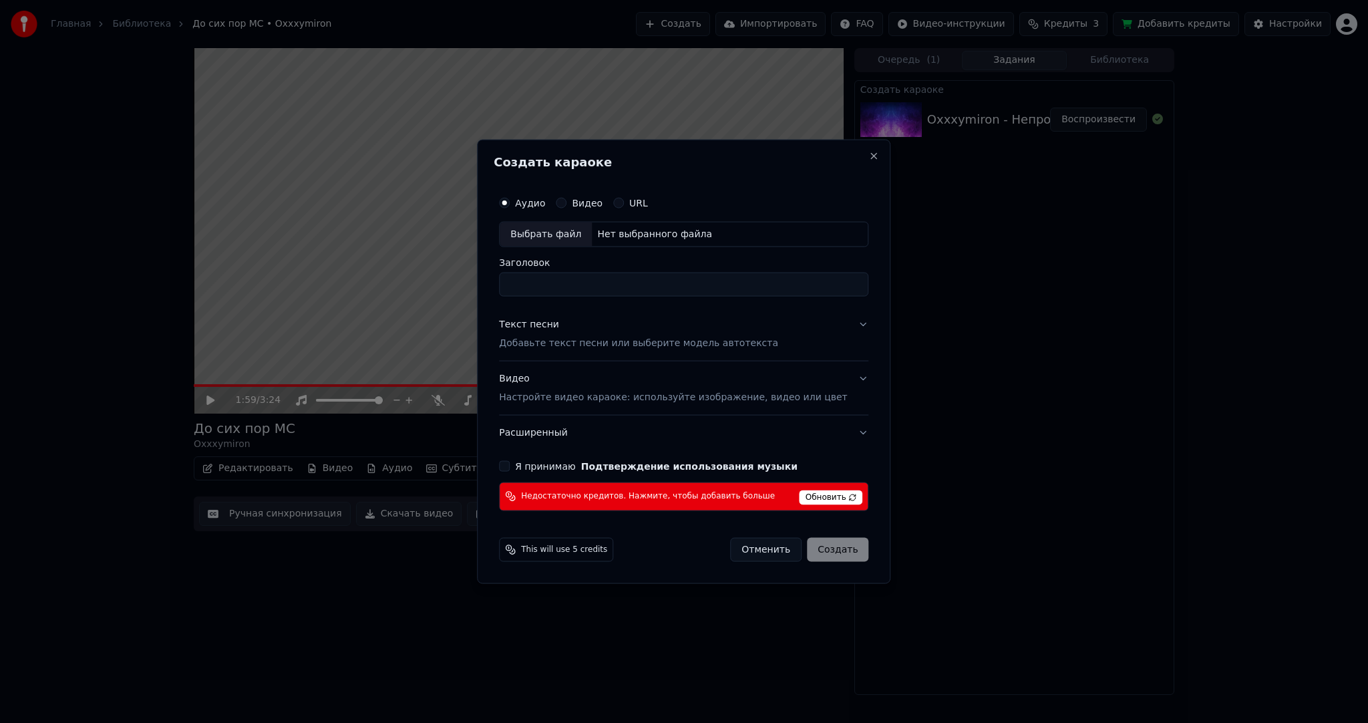
drag, startPoint x: 543, startPoint y: 216, endPoint x: 555, endPoint y: 232, distance: 19.9
click at [543, 216] on div "Аудио Видео URL" at bounding box center [683, 203] width 369 height 27
click at [555, 232] on div "Выбрать файл" at bounding box center [546, 234] width 92 height 24
type input "**********"
click at [757, 543] on button "Отменить" at bounding box center [765, 549] width 71 height 24
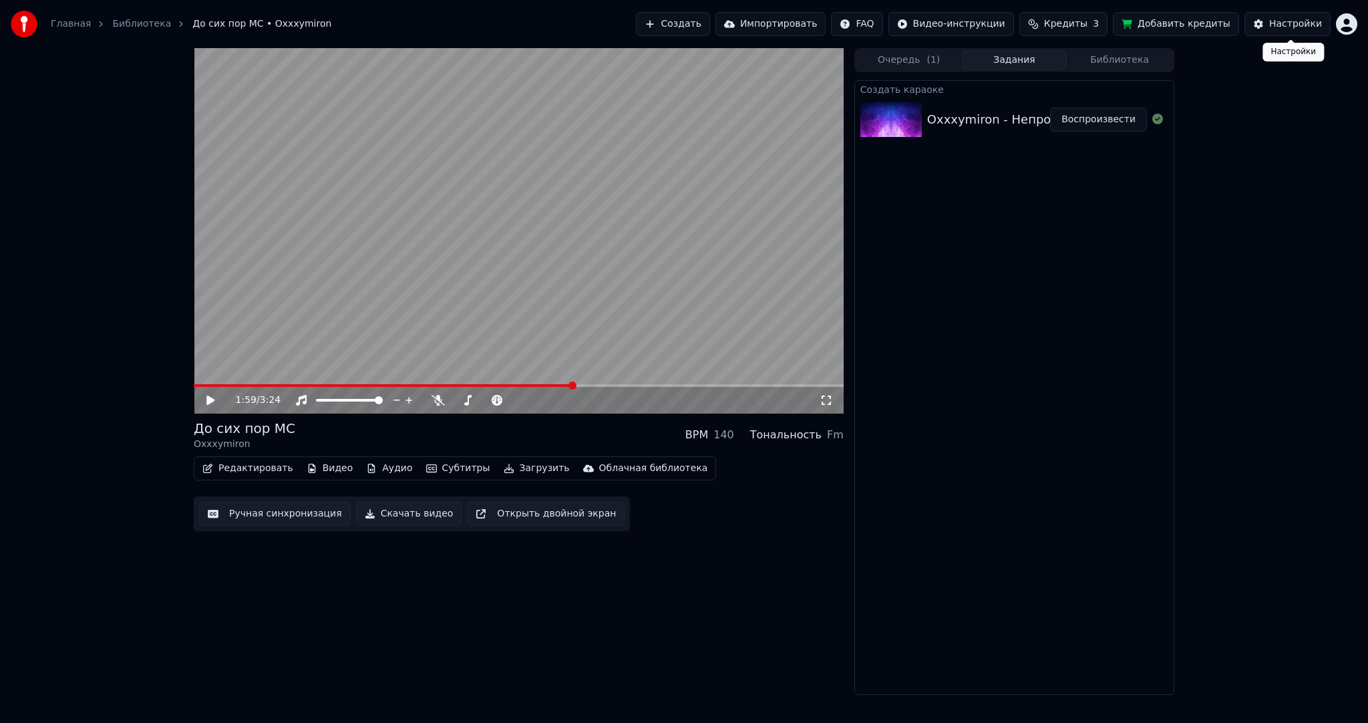
click at [1347, 29] on html "Главная Библиотека До сих пор МС • Oxxxymiron Создать Импортировать FAQ Видео-и…" at bounding box center [684, 361] width 1368 height 723
click at [1280, 157] on div "Выйти" at bounding box center [1288, 167] width 154 height 21
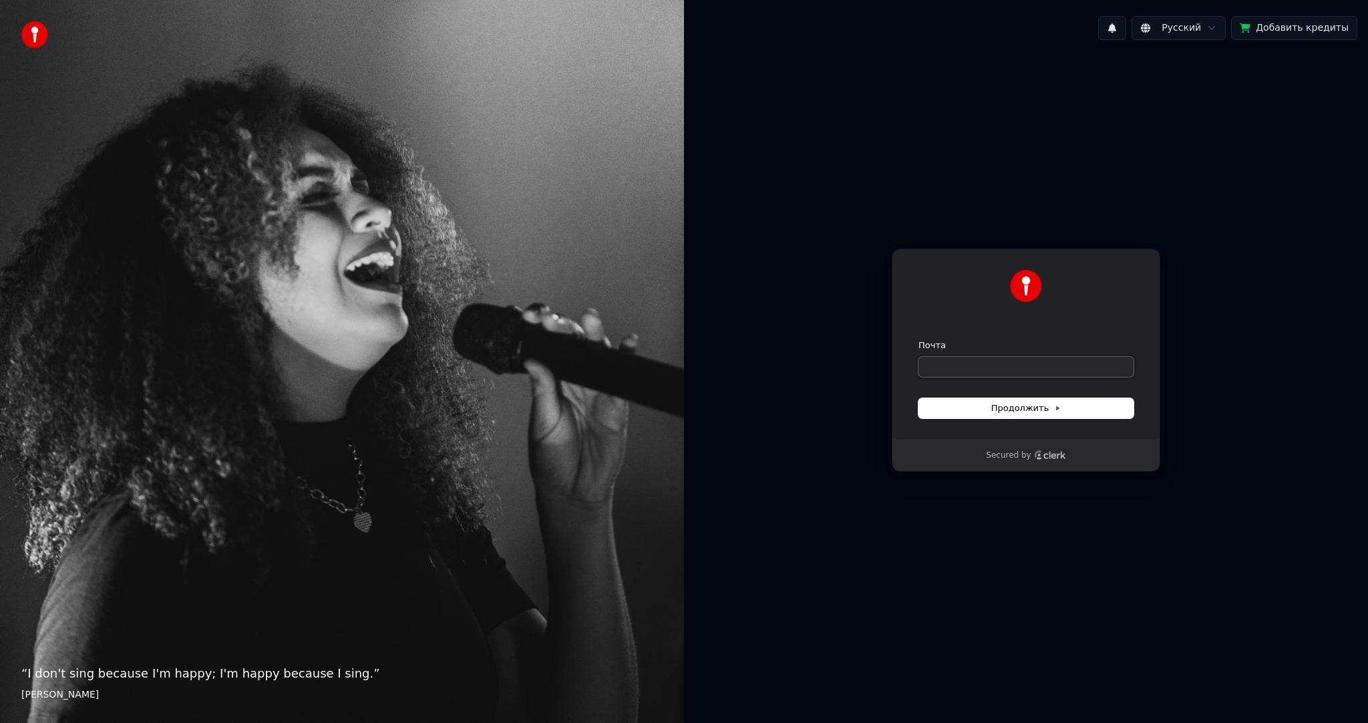
click at [975, 363] on input "Почта" at bounding box center [1026, 367] width 215 height 20
paste input "**********"
click at [978, 398] on button "Продолжить" at bounding box center [1026, 408] width 215 height 20
type input "**********"
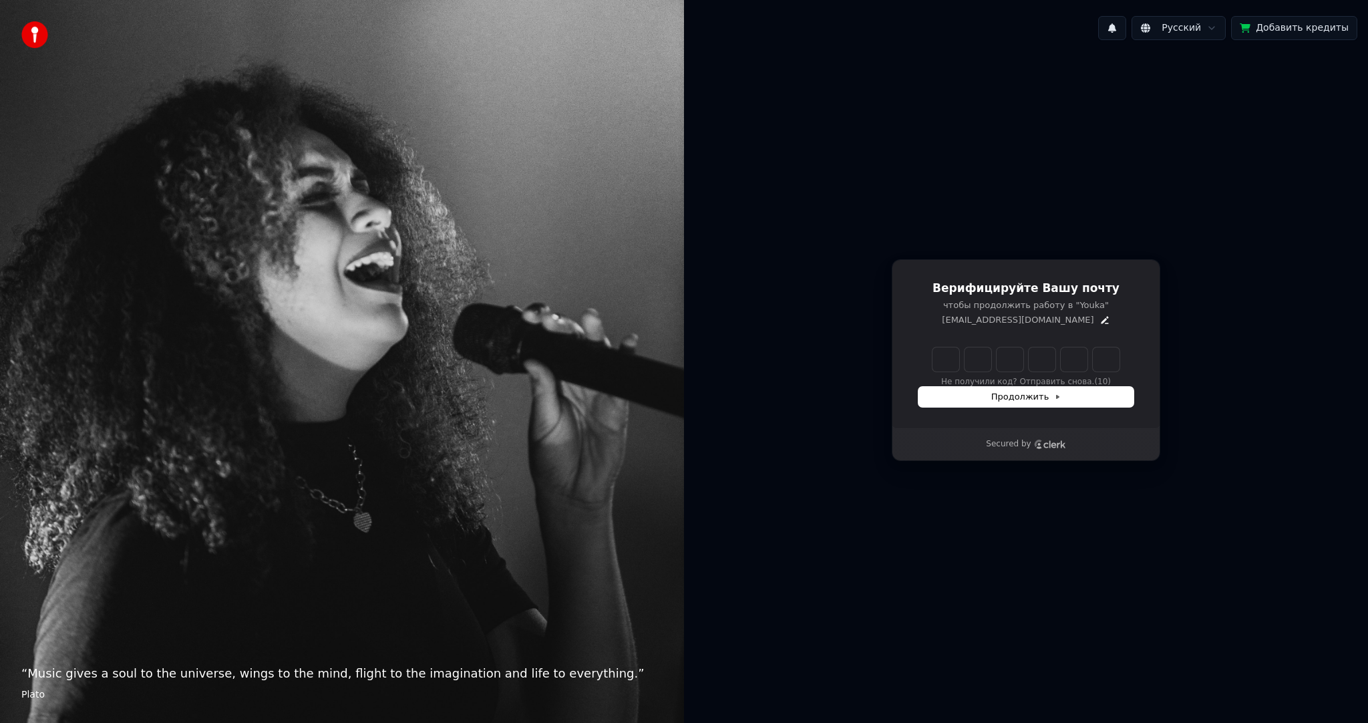
click at [947, 355] on input "Enter verification code" at bounding box center [1026, 359] width 187 height 24
paste input "******"
type input "******"
